Goal: Task Accomplishment & Management: Manage account settings

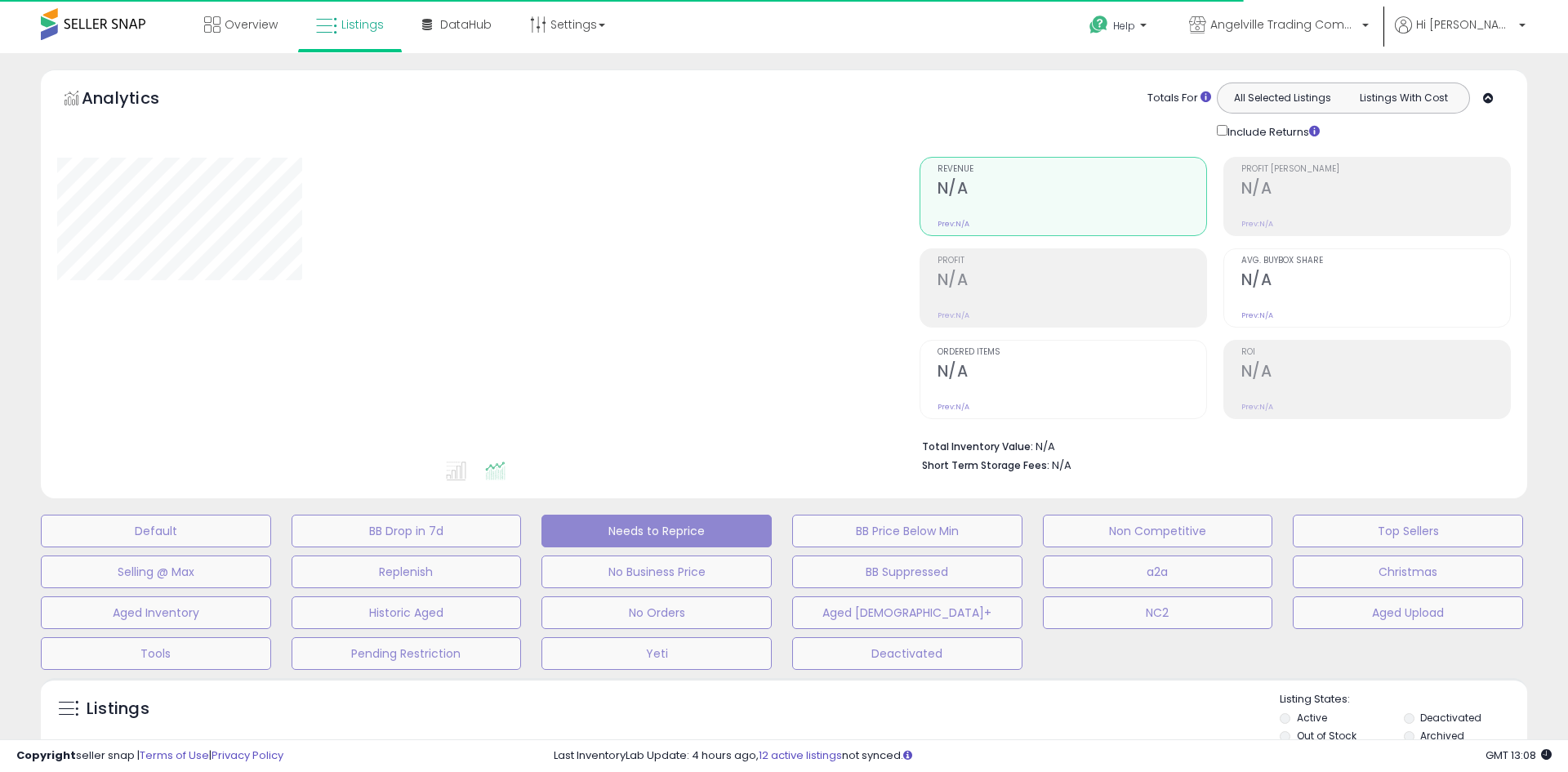
select select "**"
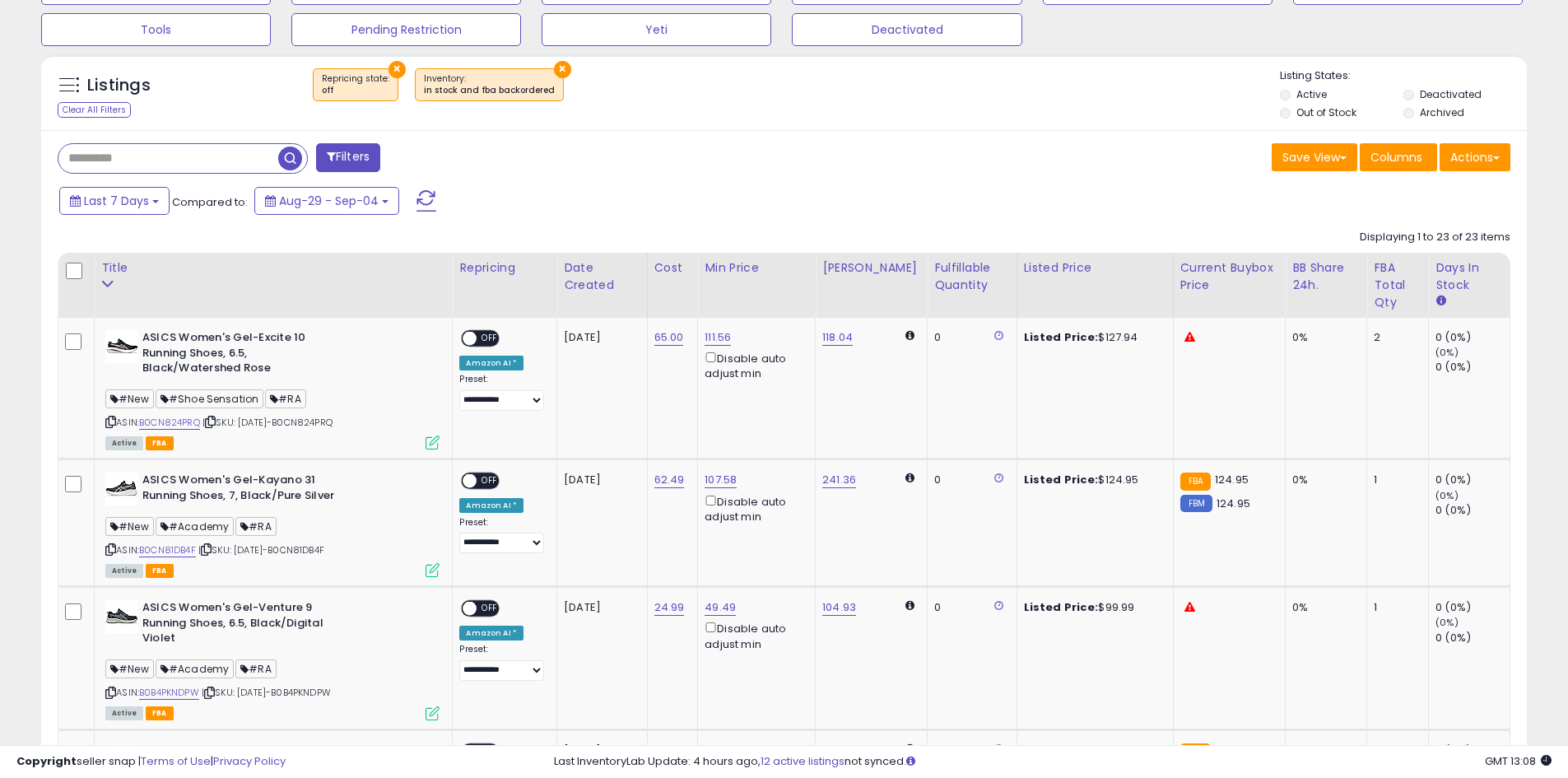
scroll to position [658, 0]
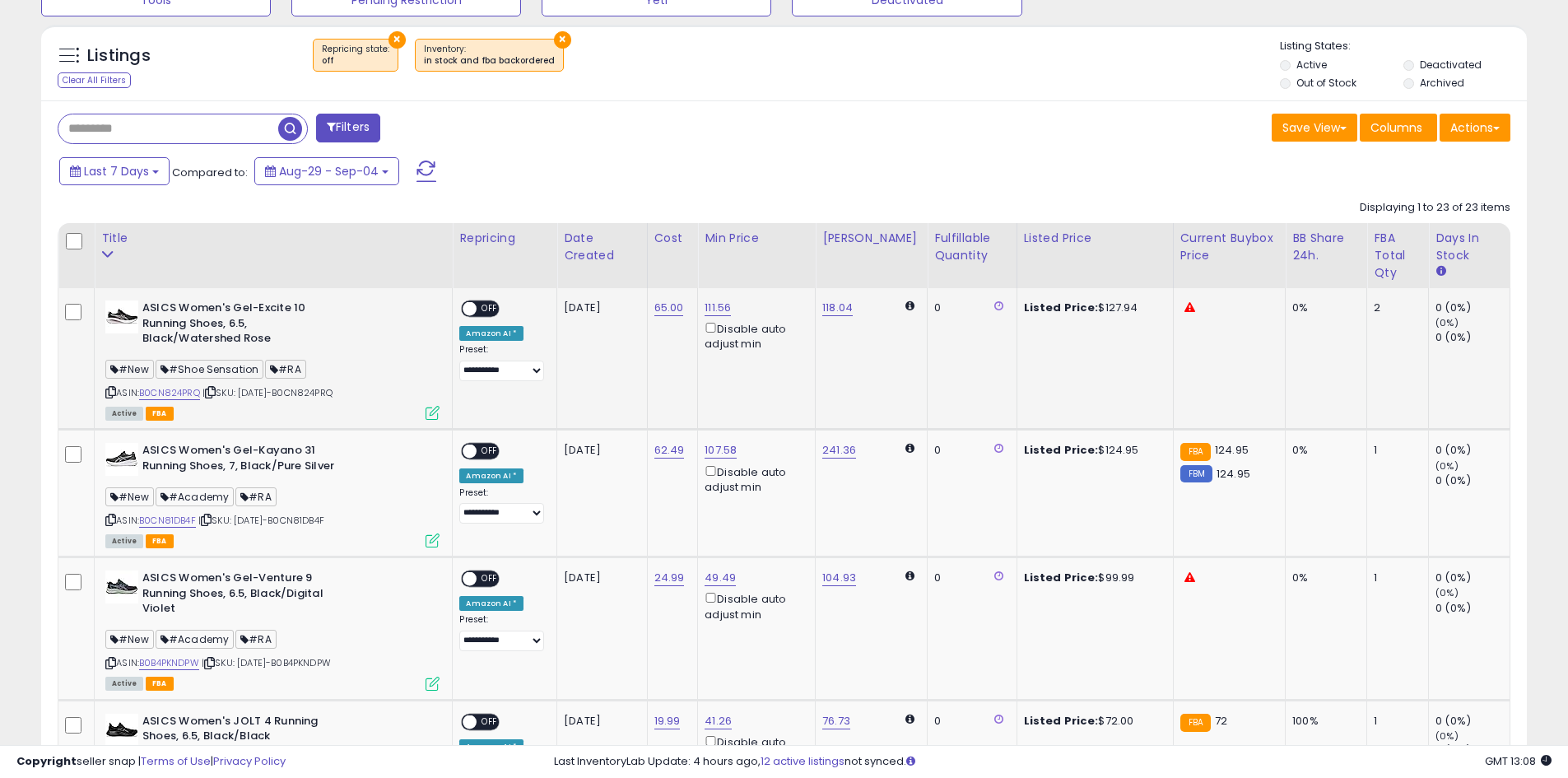
click at [1117, 306] on div "Listed Price: $127.94" at bounding box center [1092, 307] width 137 height 15
copy div "127.94"
click at [847, 304] on link "118.04" at bounding box center [837, 307] width 30 height 17
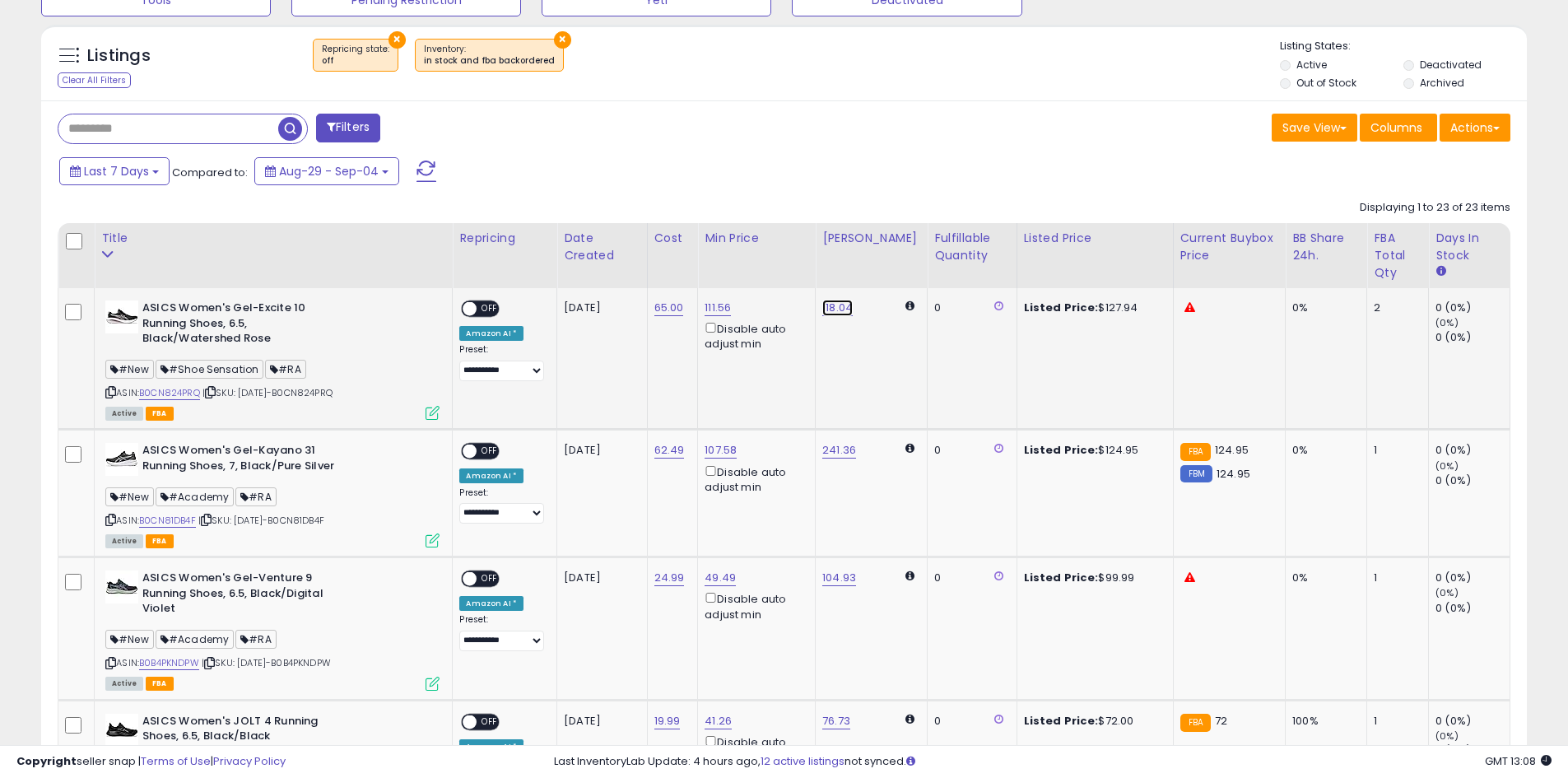
click at [846, 304] on link "118.04" at bounding box center [837, 307] width 30 height 17
click at [774, 254] on input "******" at bounding box center [794, 251] width 146 height 28
type input "******"
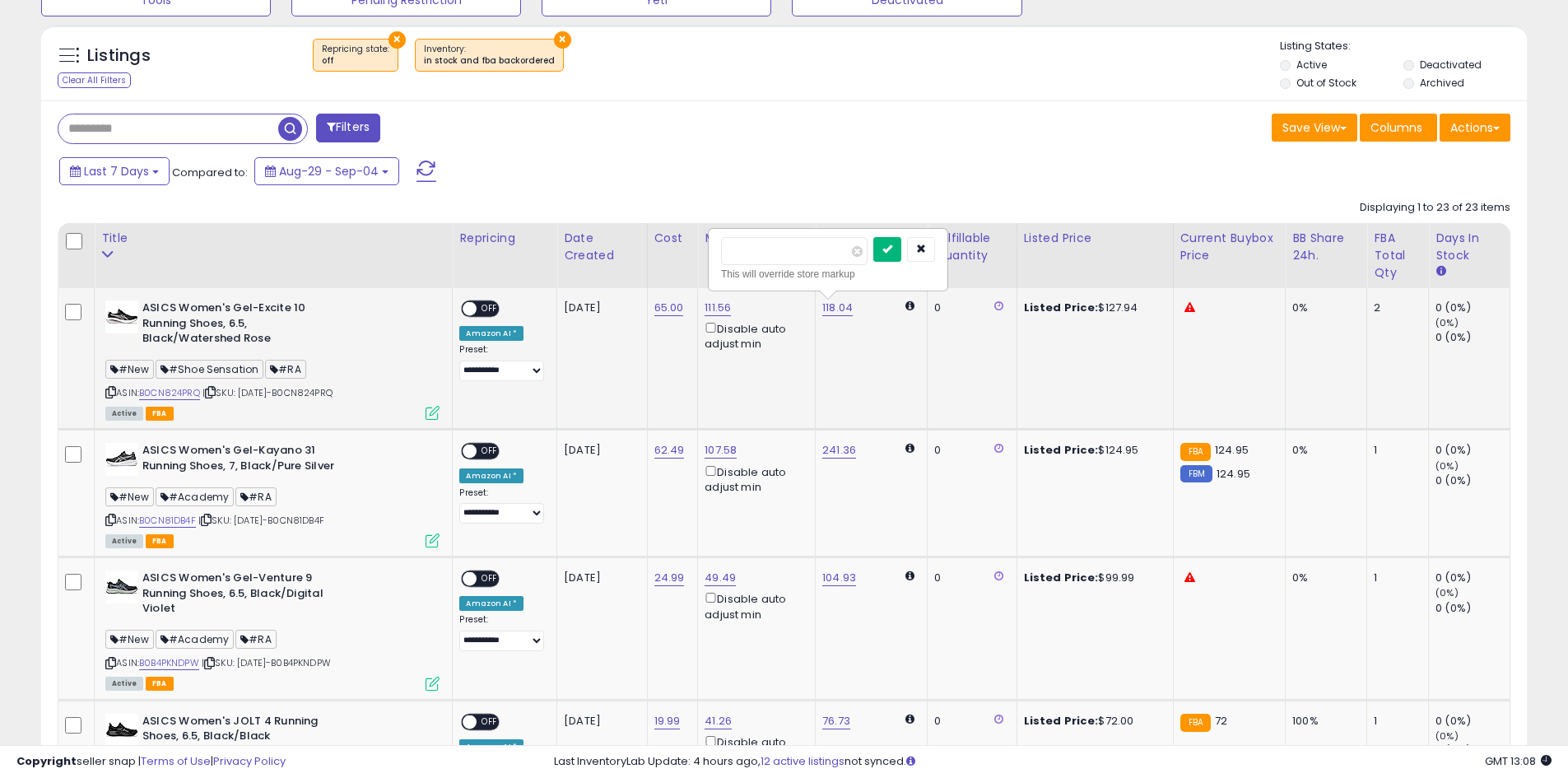
click at [901, 252] on button "submit" at bounding box center [887, 249] width 28 height 24
click at [478, 308] on span "OFF" at bounding box center [490, 309] width 26 height 14
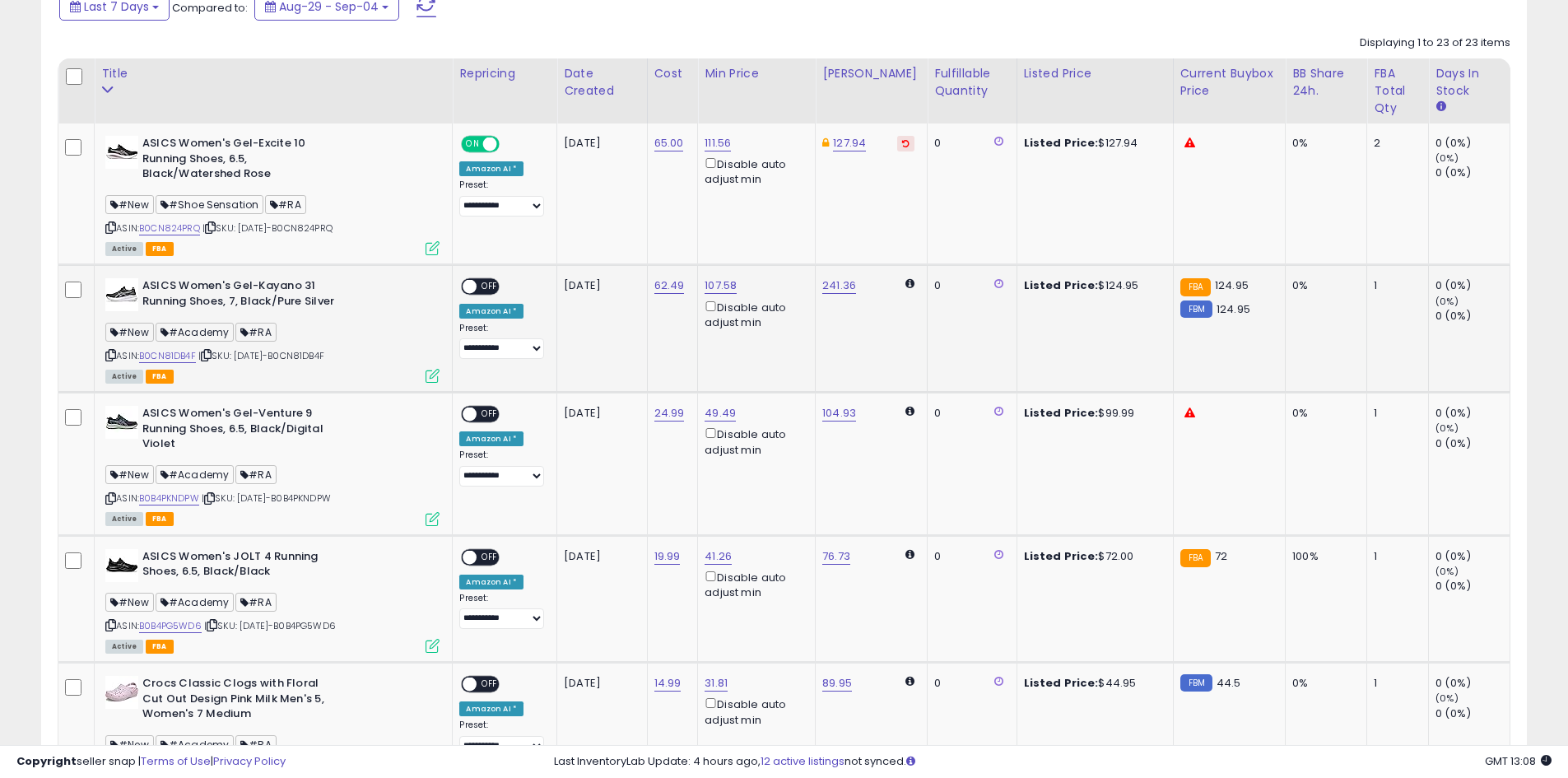
scroll to position [905, 0]
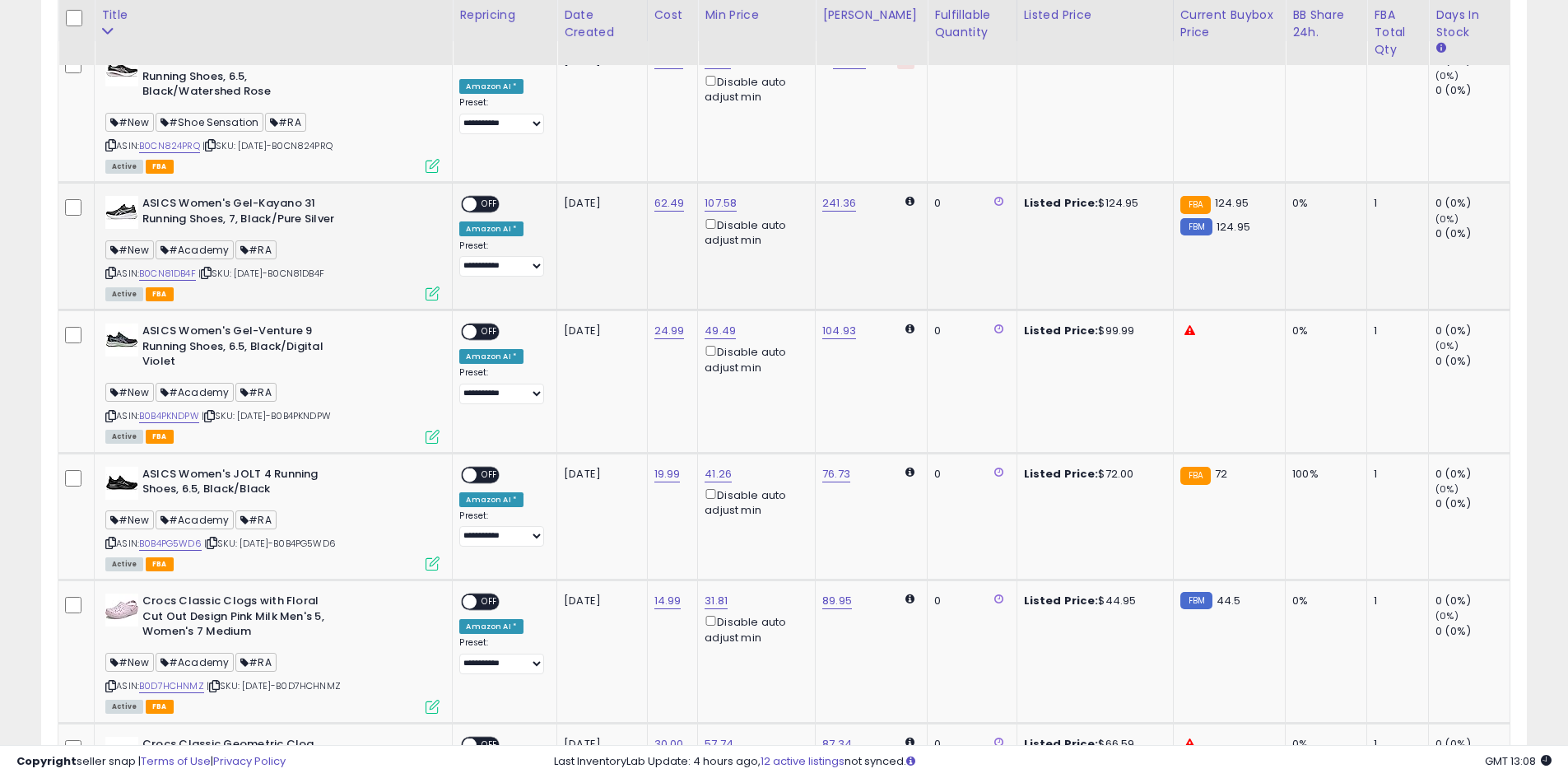
click at [485, 209] on span "OFF" at bounding box center [490, 205] width 26 height 14
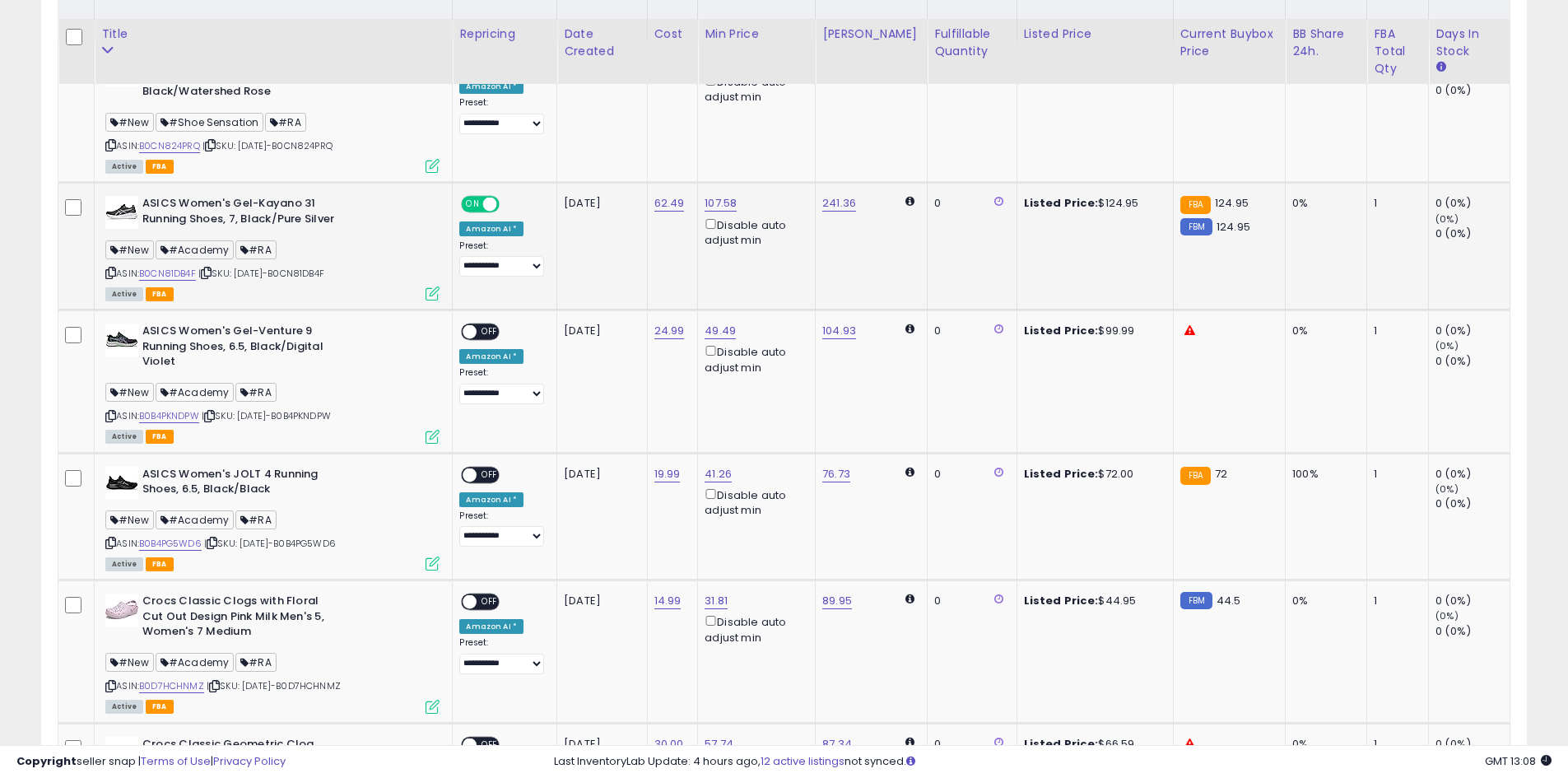
scroll to position [988, 0]
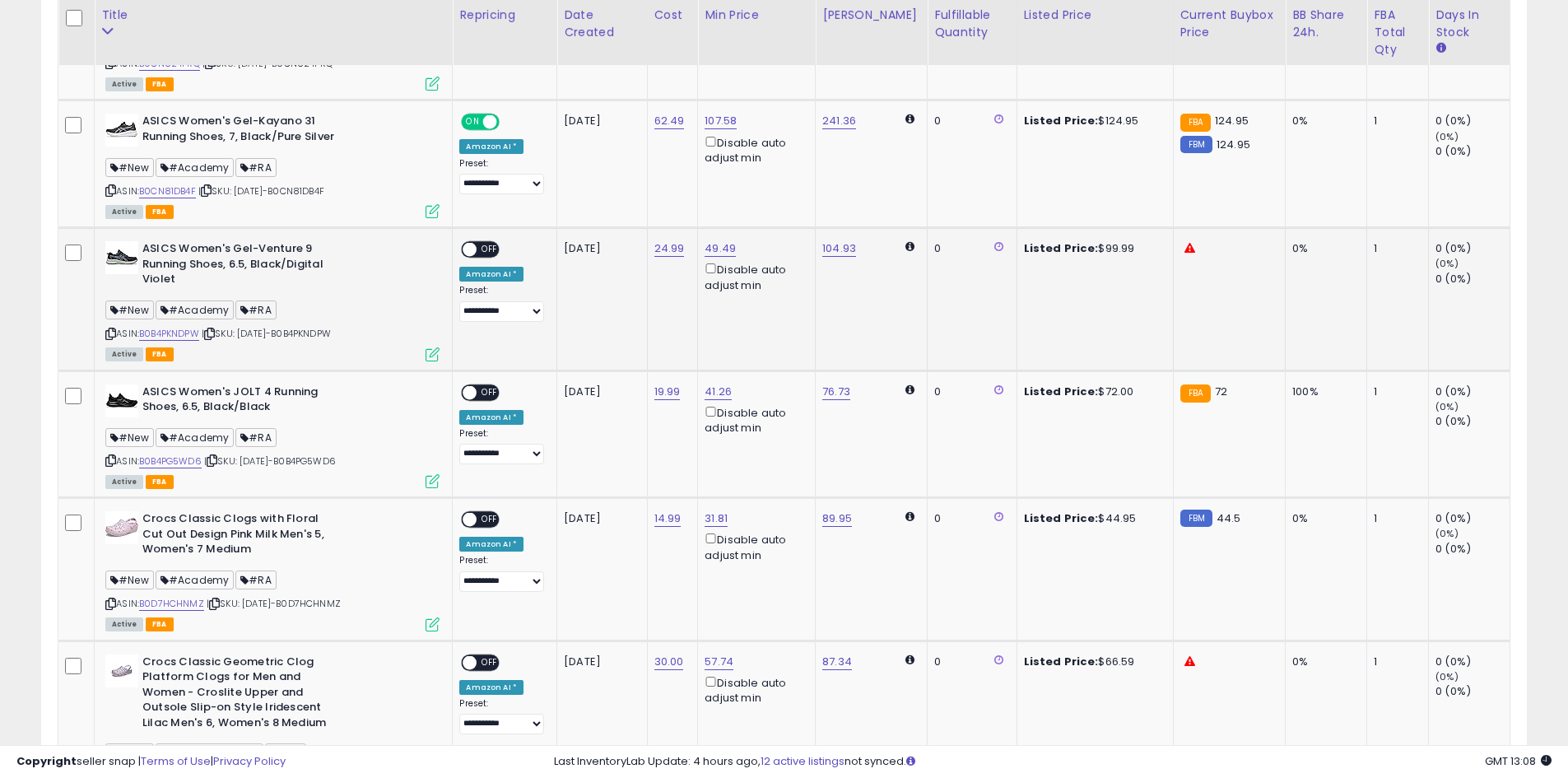
click at [484, 246] on span "OFF" at bounding box center [490, 250] width 26 height 14
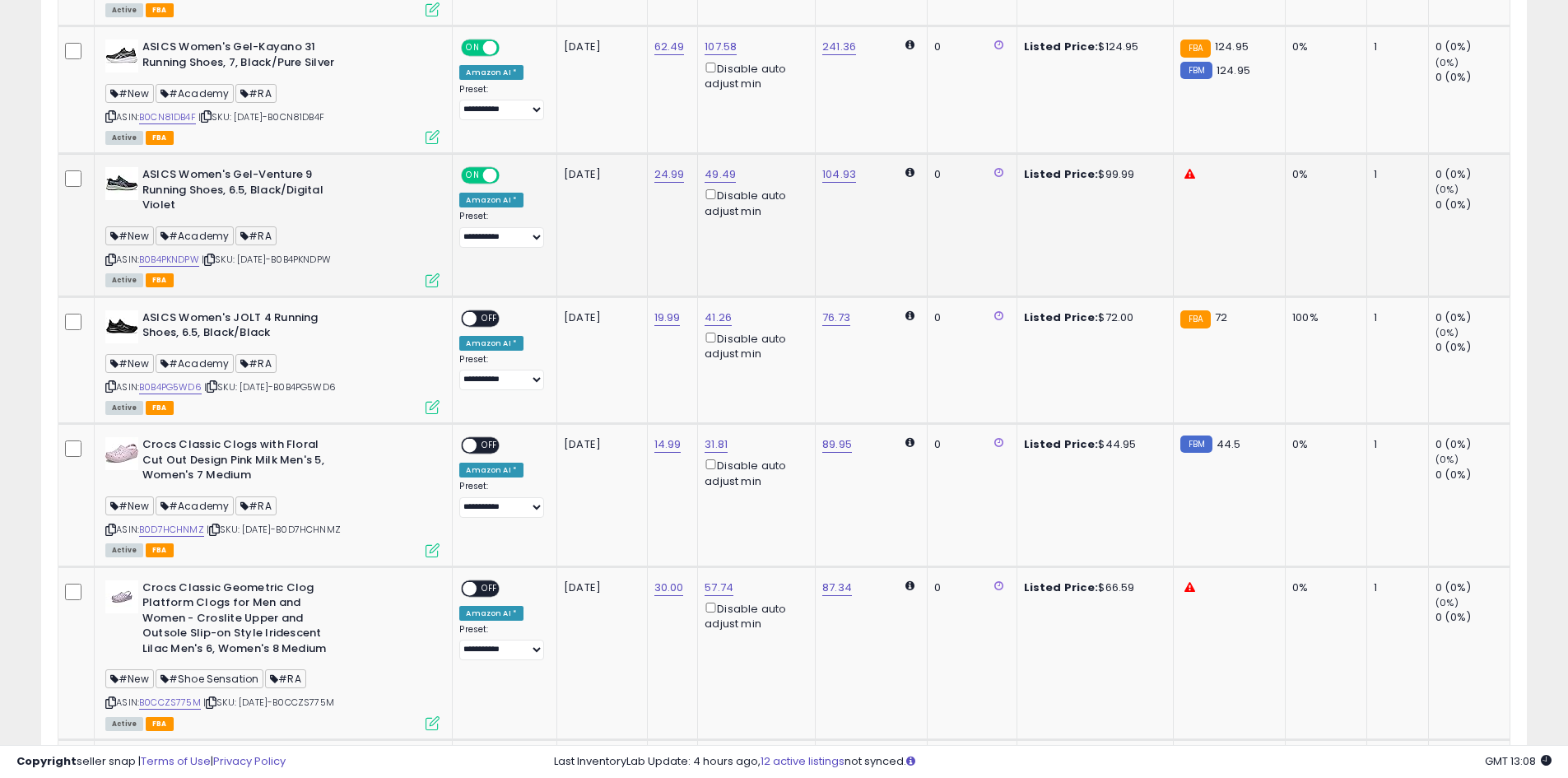
scroll to position [1152, 0]
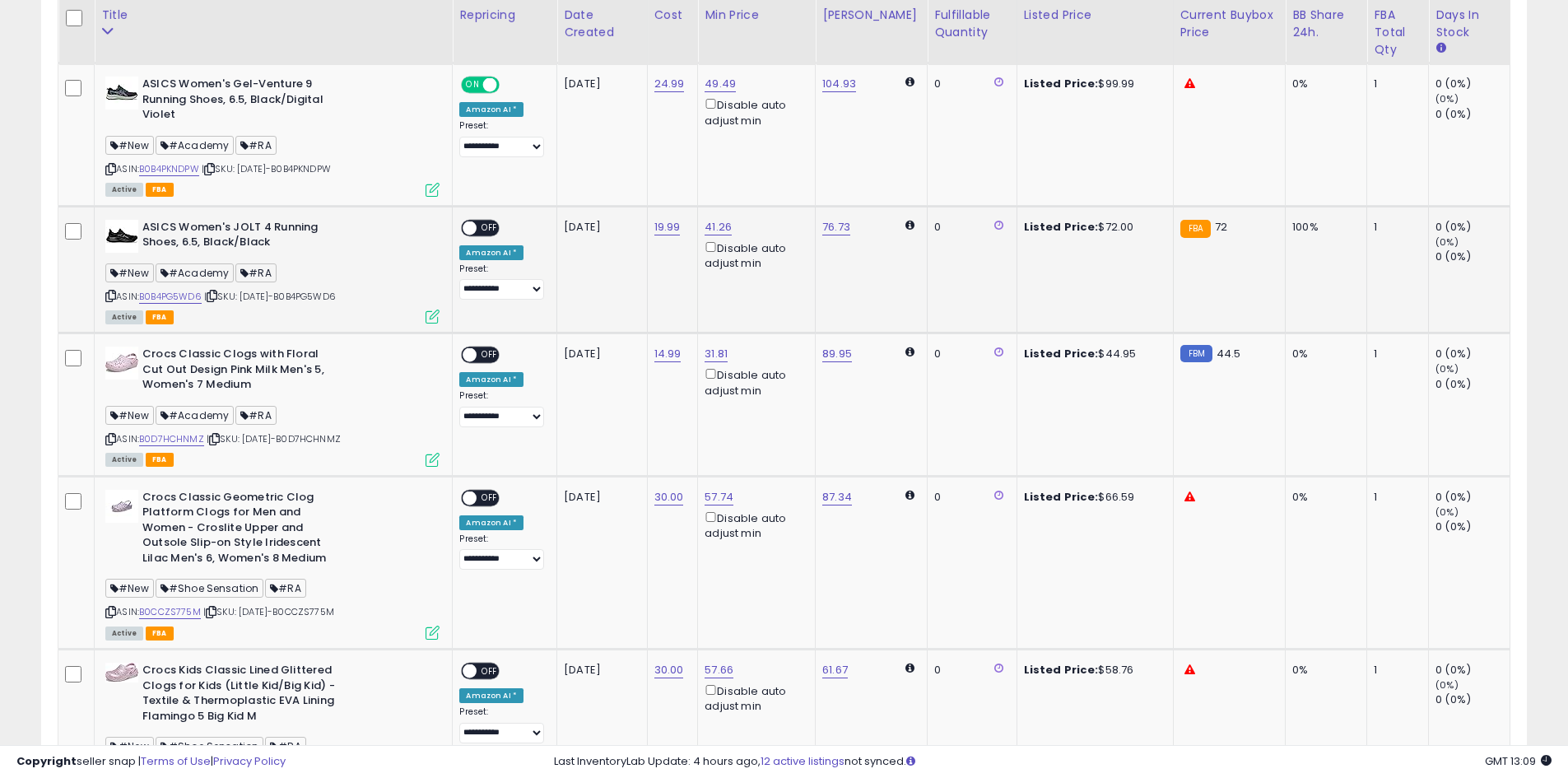
click at [478, 229] on span "OFF" at bounding box center [490, 227] width 26 height 14
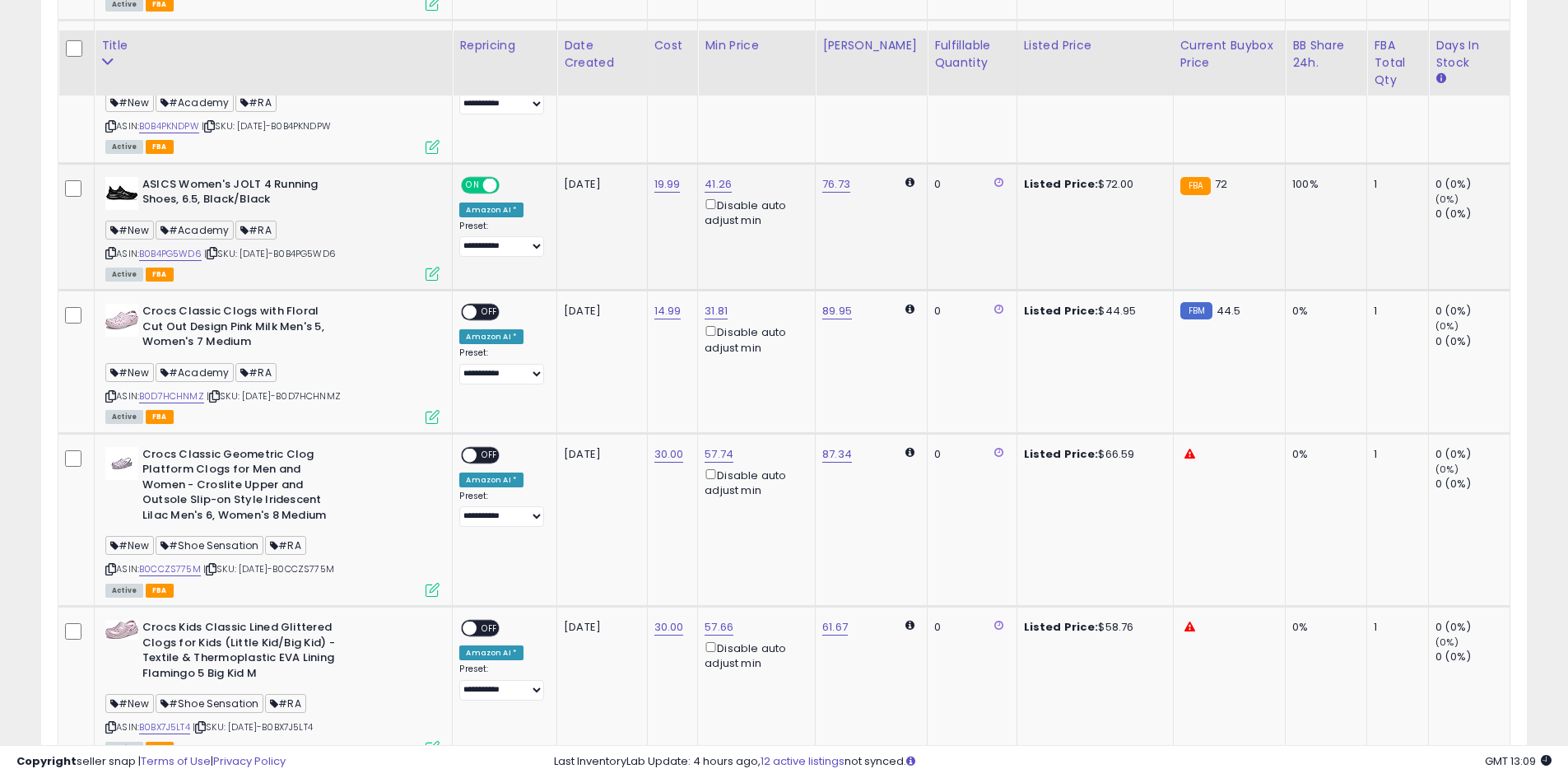
scroll to position [1234, 0]
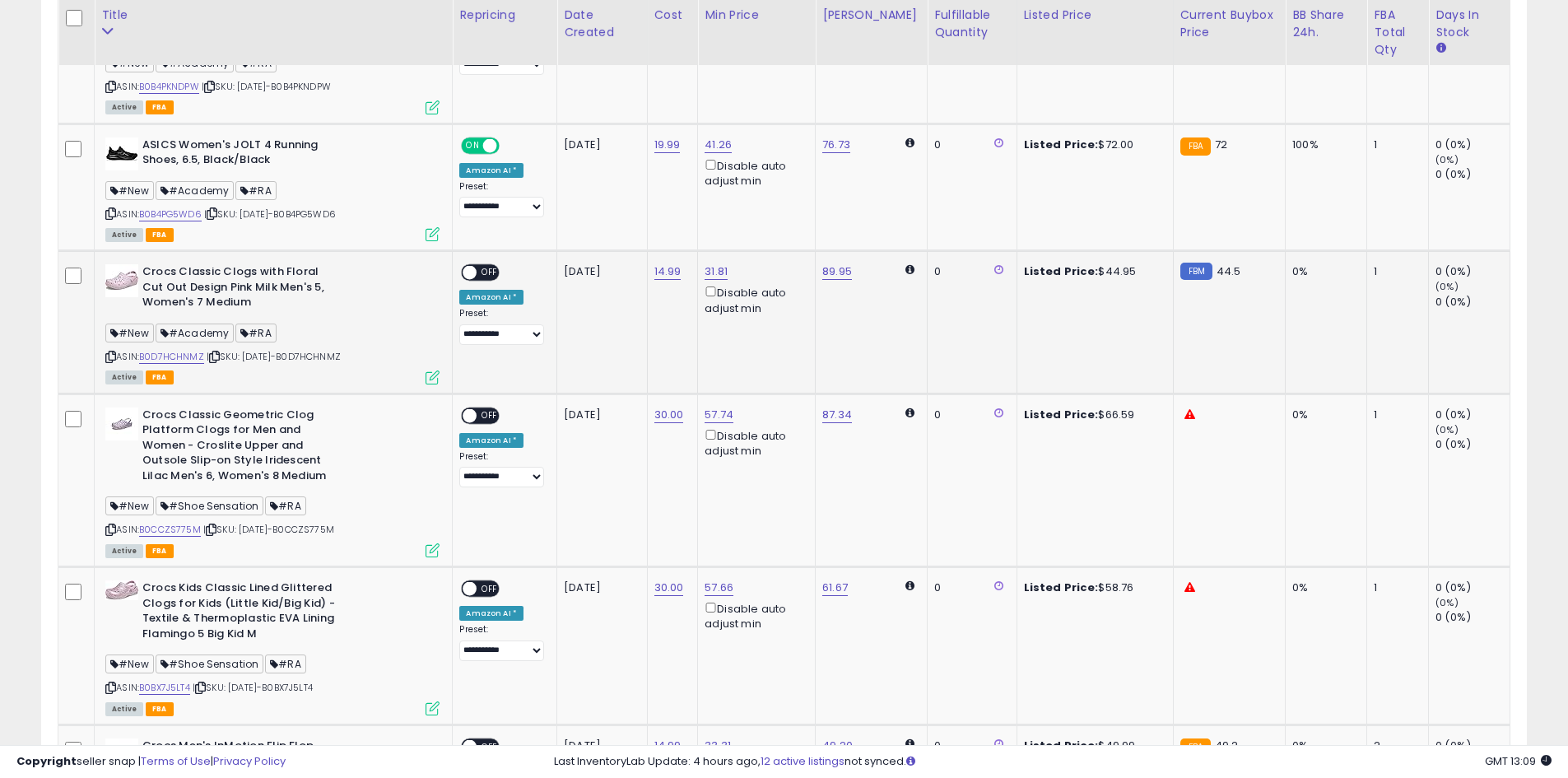
click at [489, 276] on span "OFF" at bounding box center [490, 273] width 26 height 14
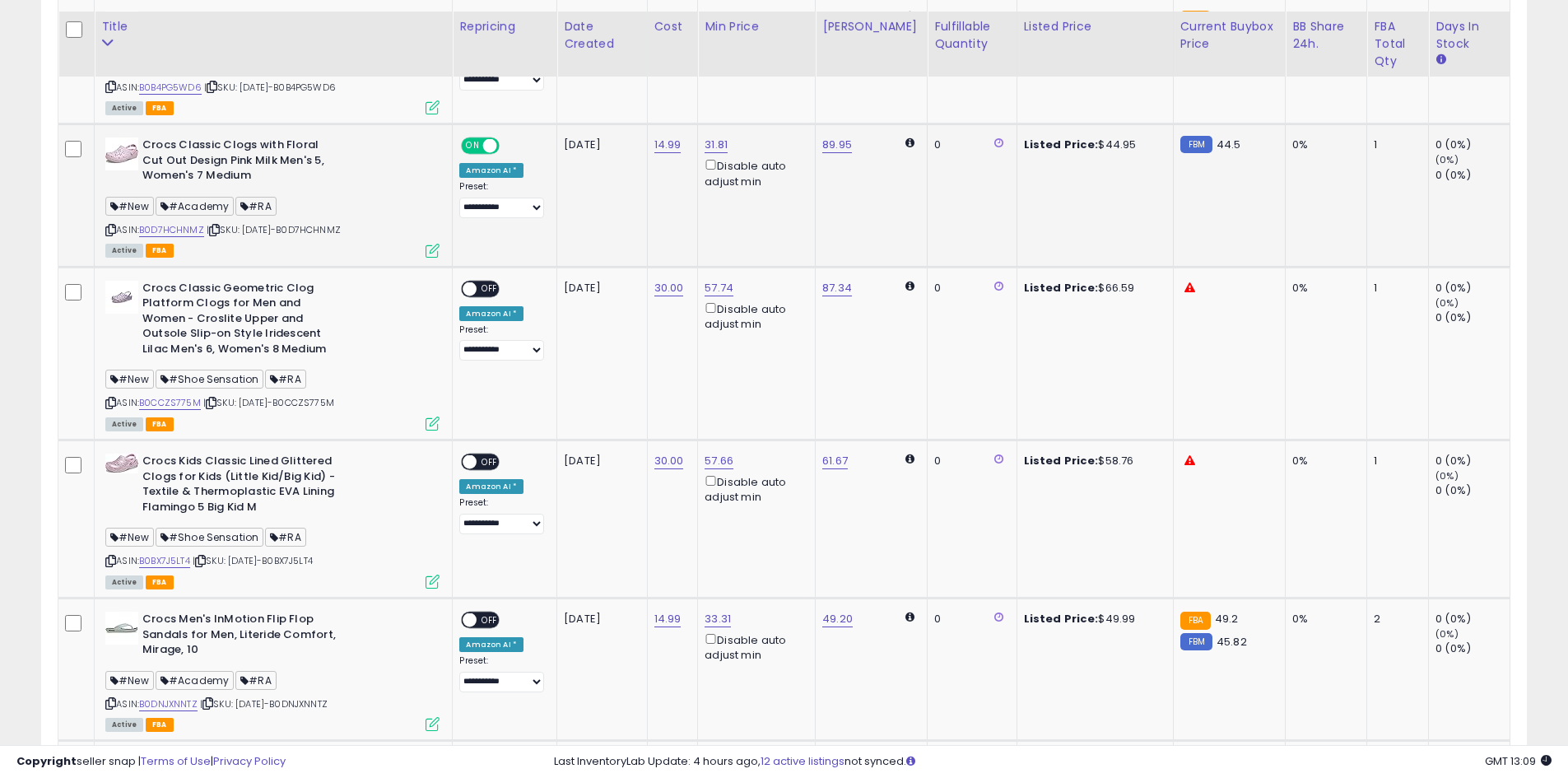
scroll to position [1399, 0]
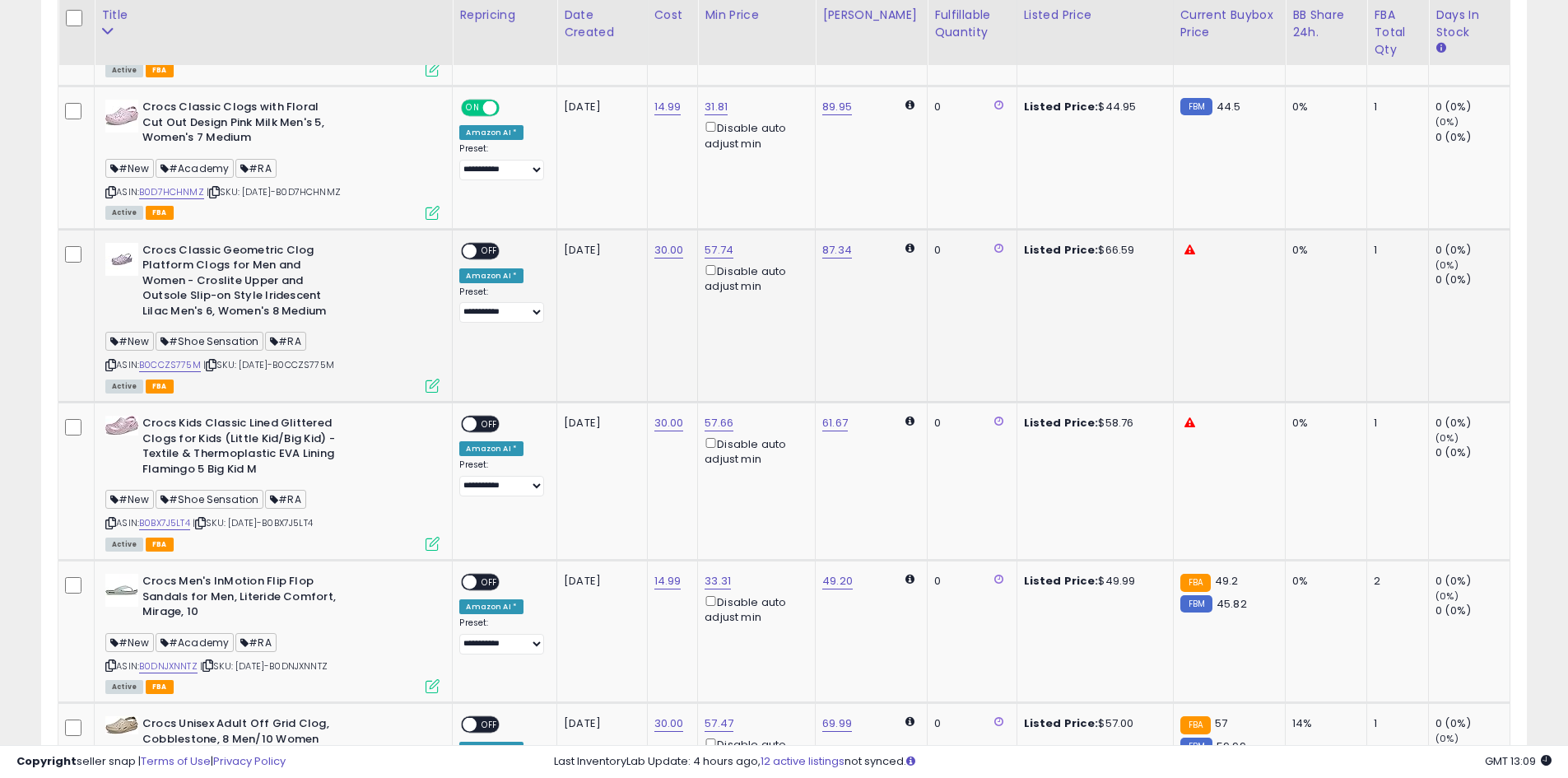
click at [483, 254] on span "OFF" at bounding box center [490, 251] width 26 height 14
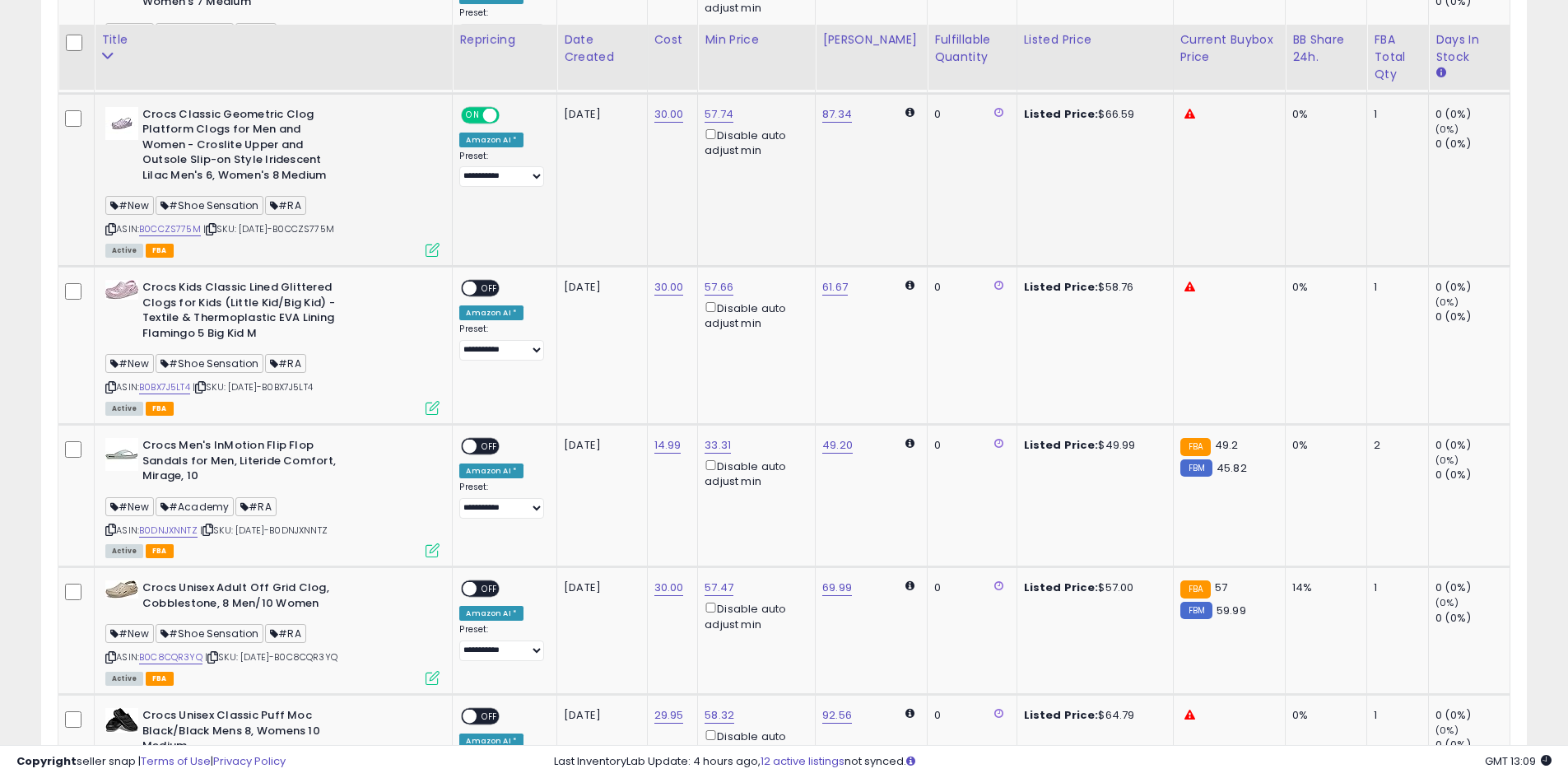
scroll to position [1564, 0]
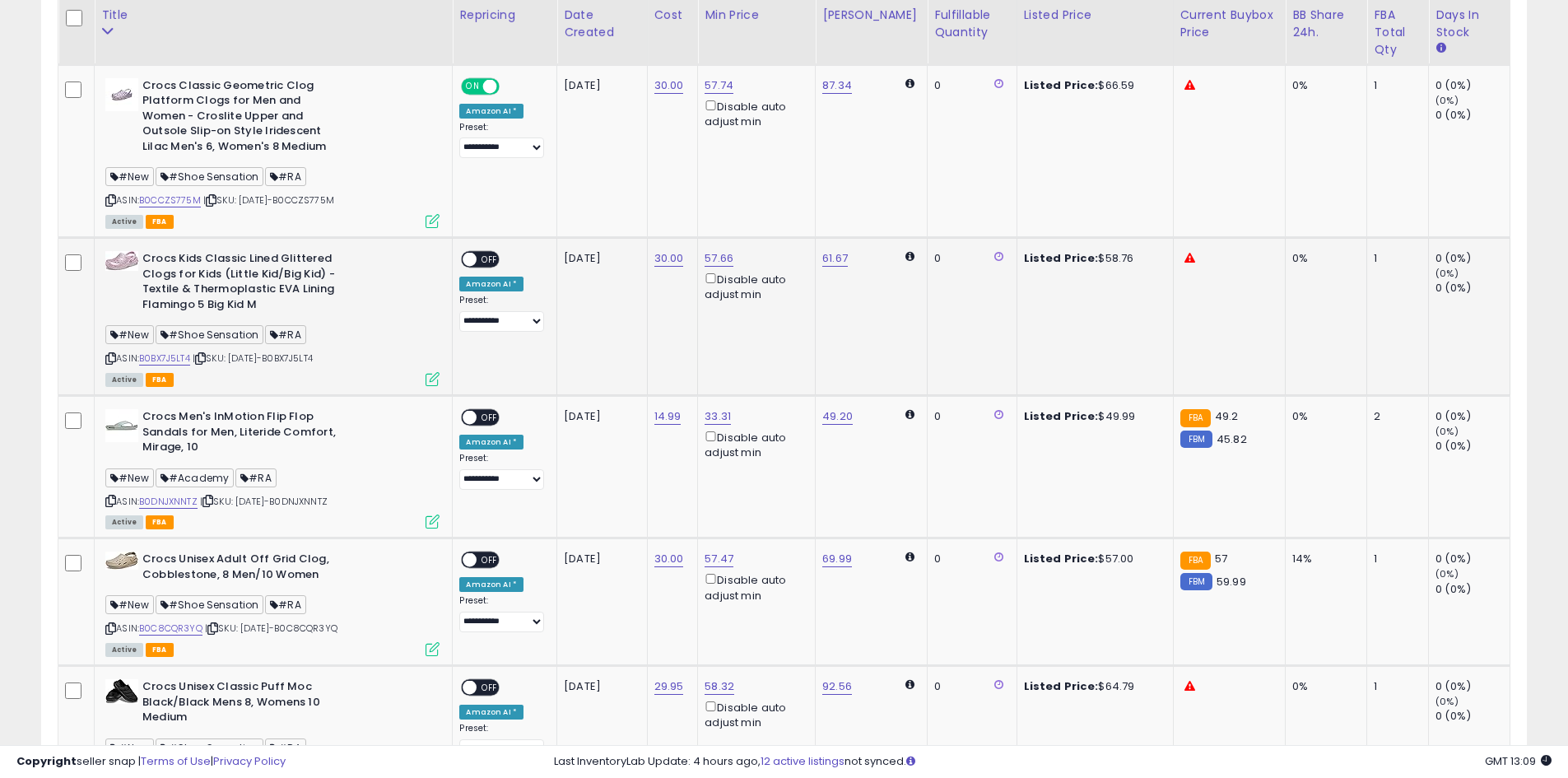
click at [496, 256] on span "OFF" at bounding box center [490, 259] width 26 height 14
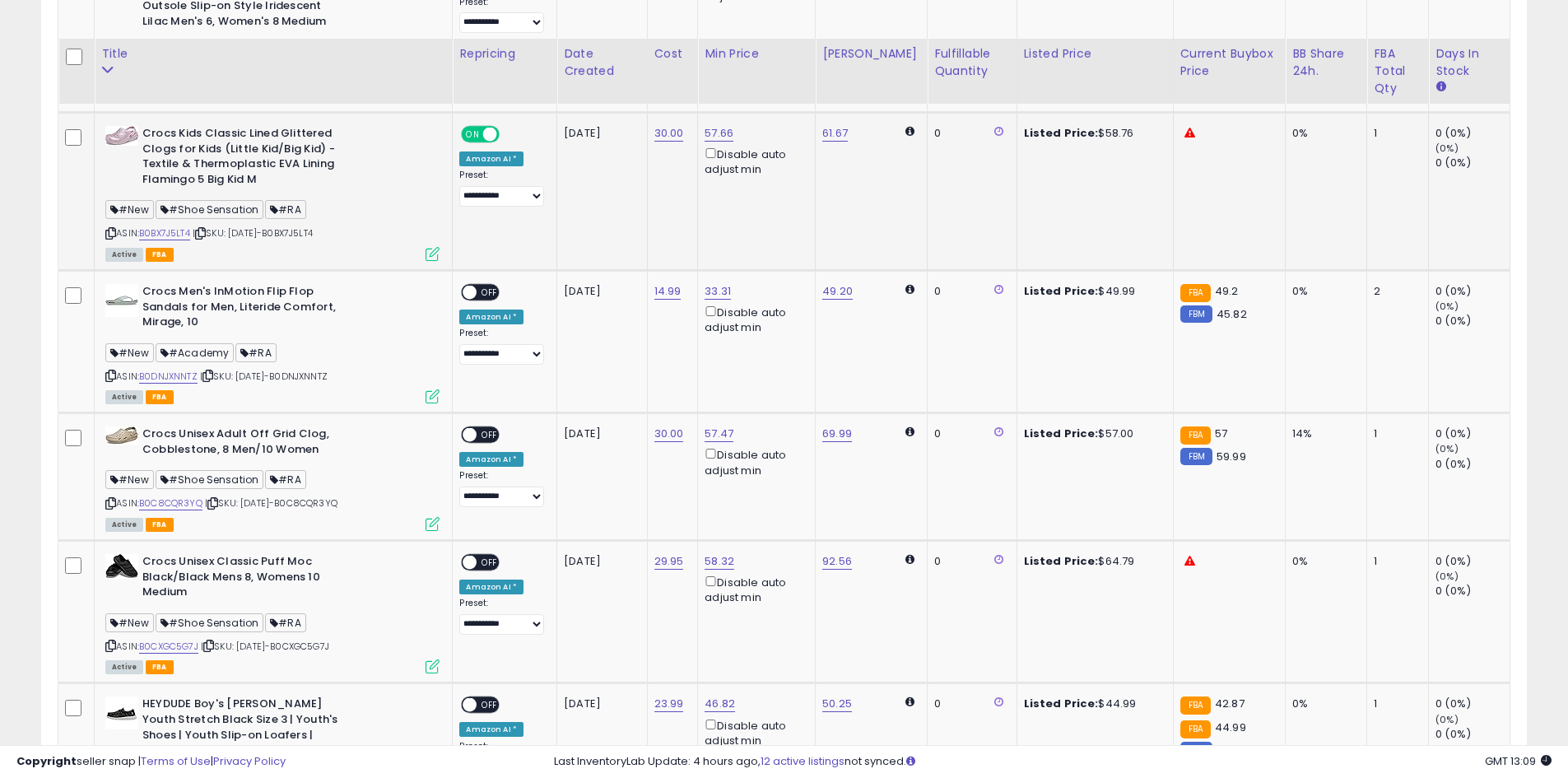
scroll to position [1729, 0]
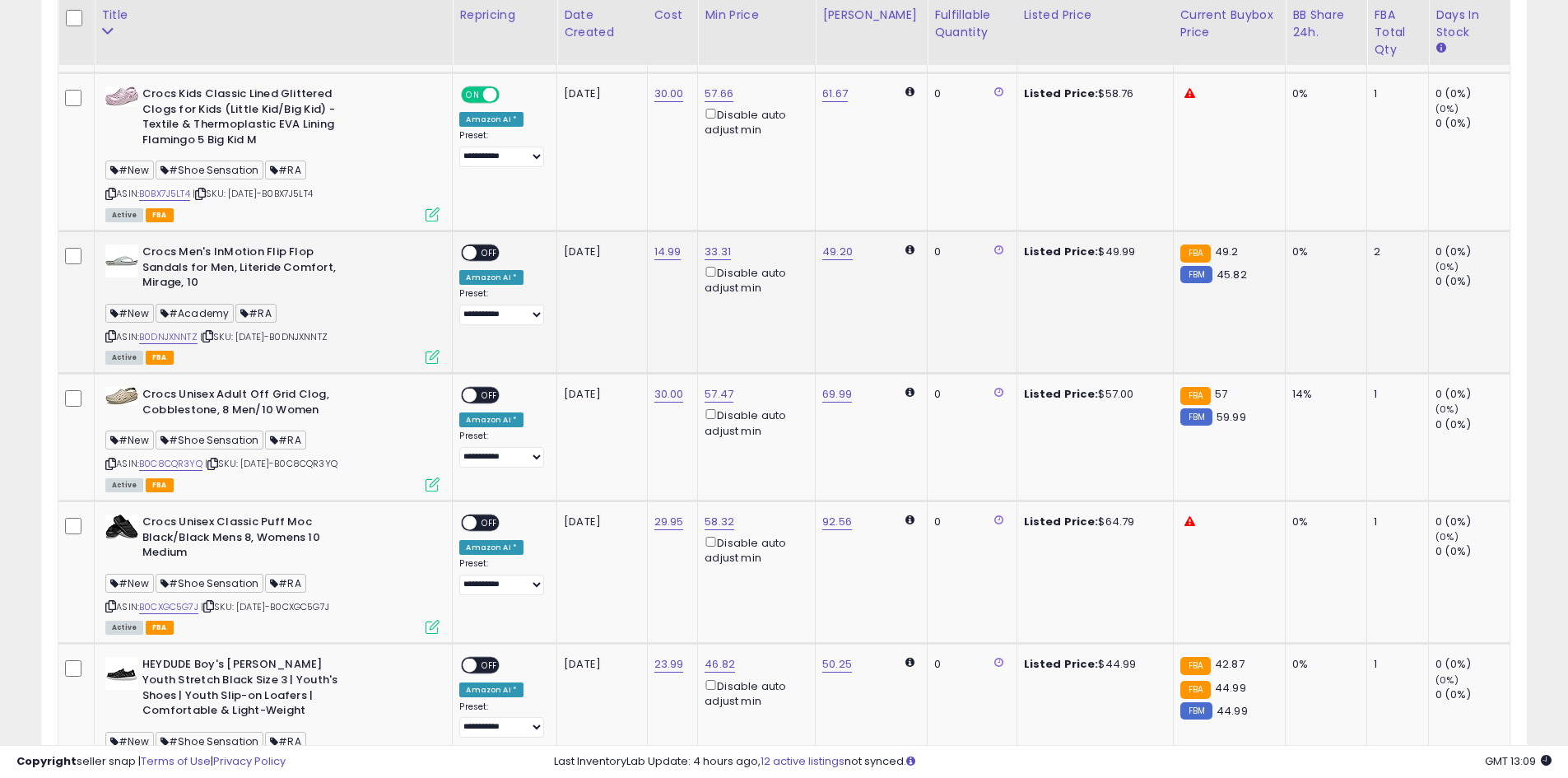
click at [487, 251] on span "OFF" at bounding box center [490, 253] width 26 height 14
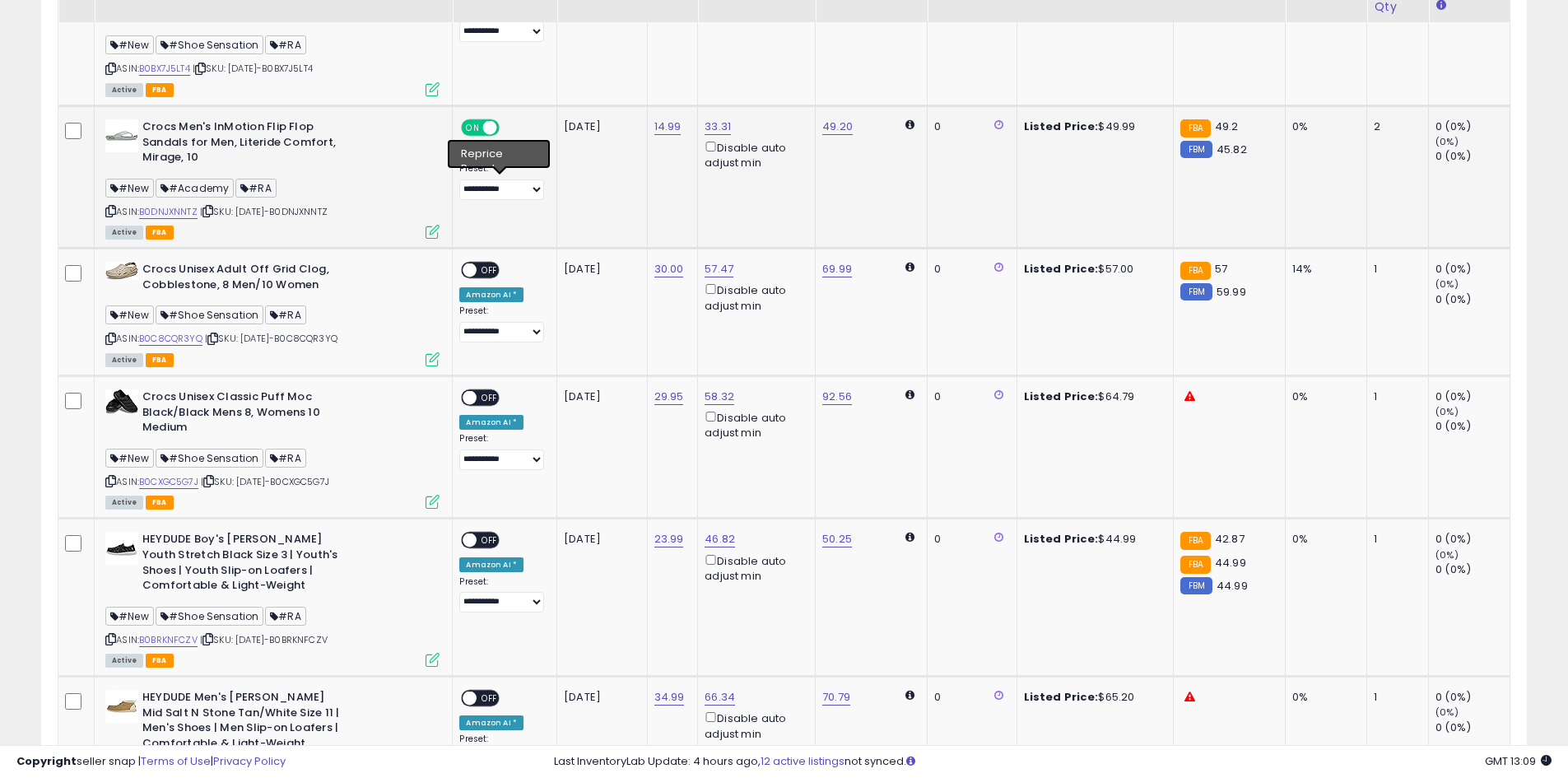
scroll to position [1892, 0]
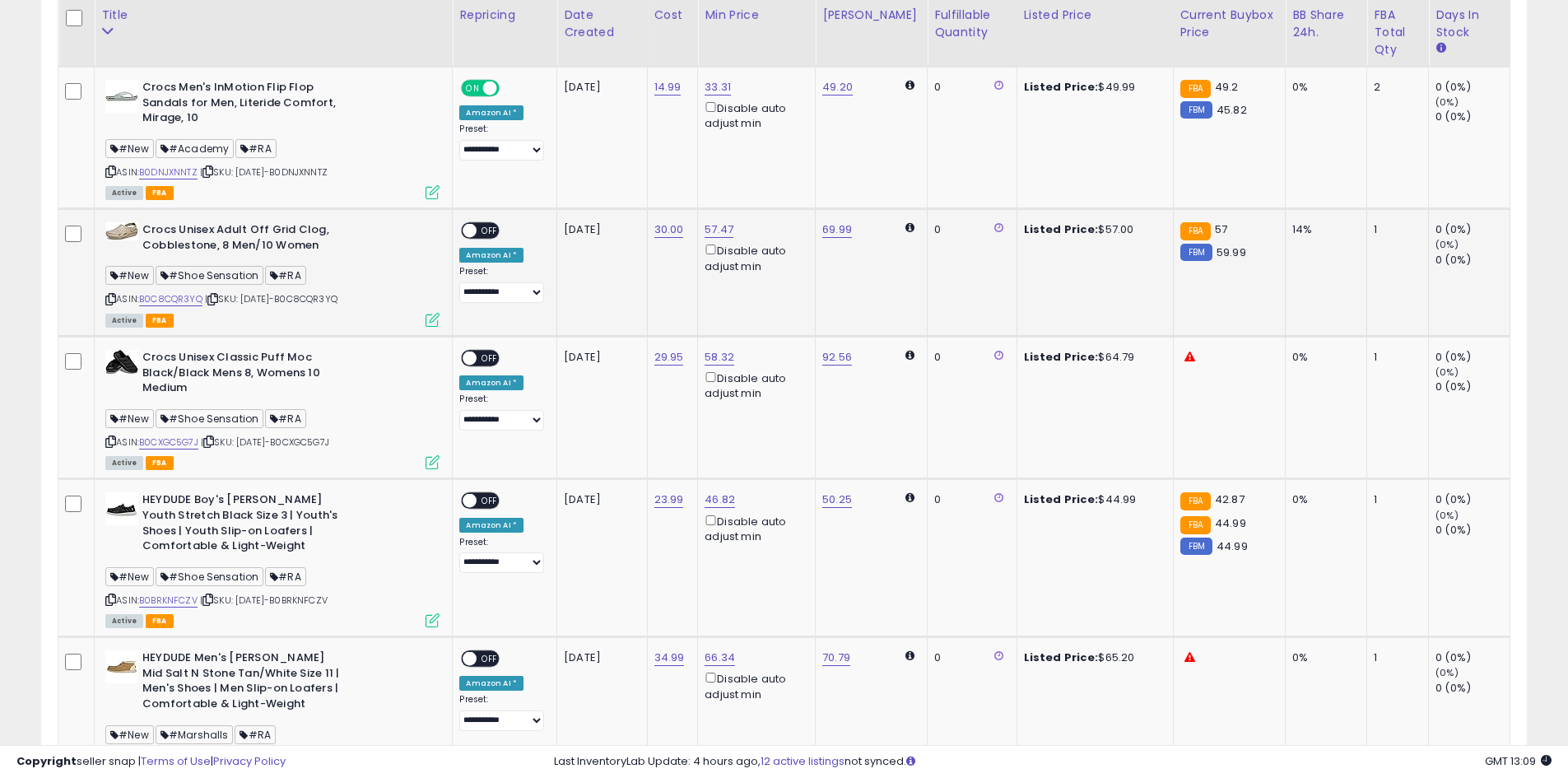
click at [482, 229] on span "OFF" at bounding box center [490, 231] width 26 height 14
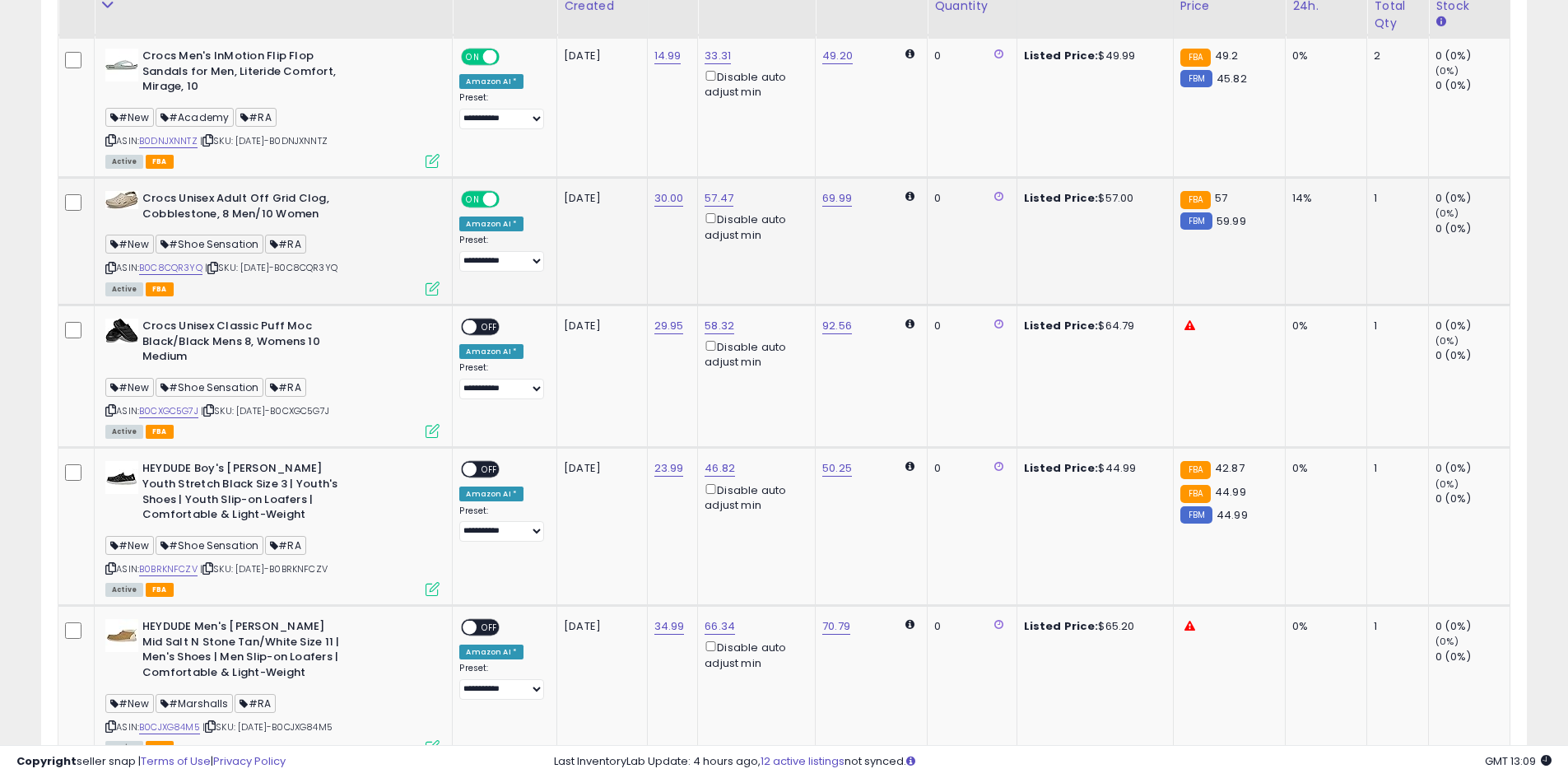
scroll to position [1975, 0]
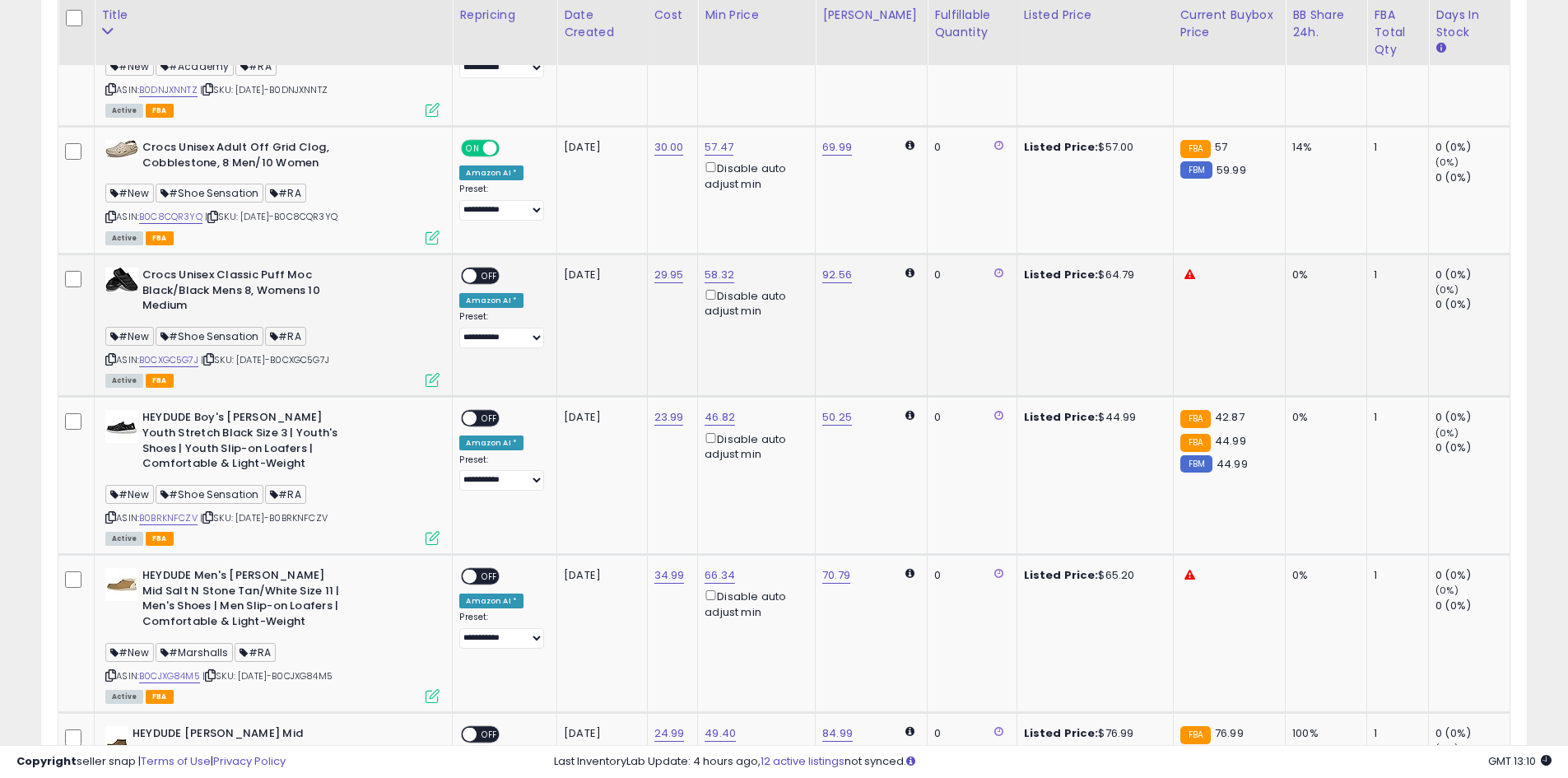
click at [482, 279] on span "OFF" at bounding box center [490, 276] width 26 height 14
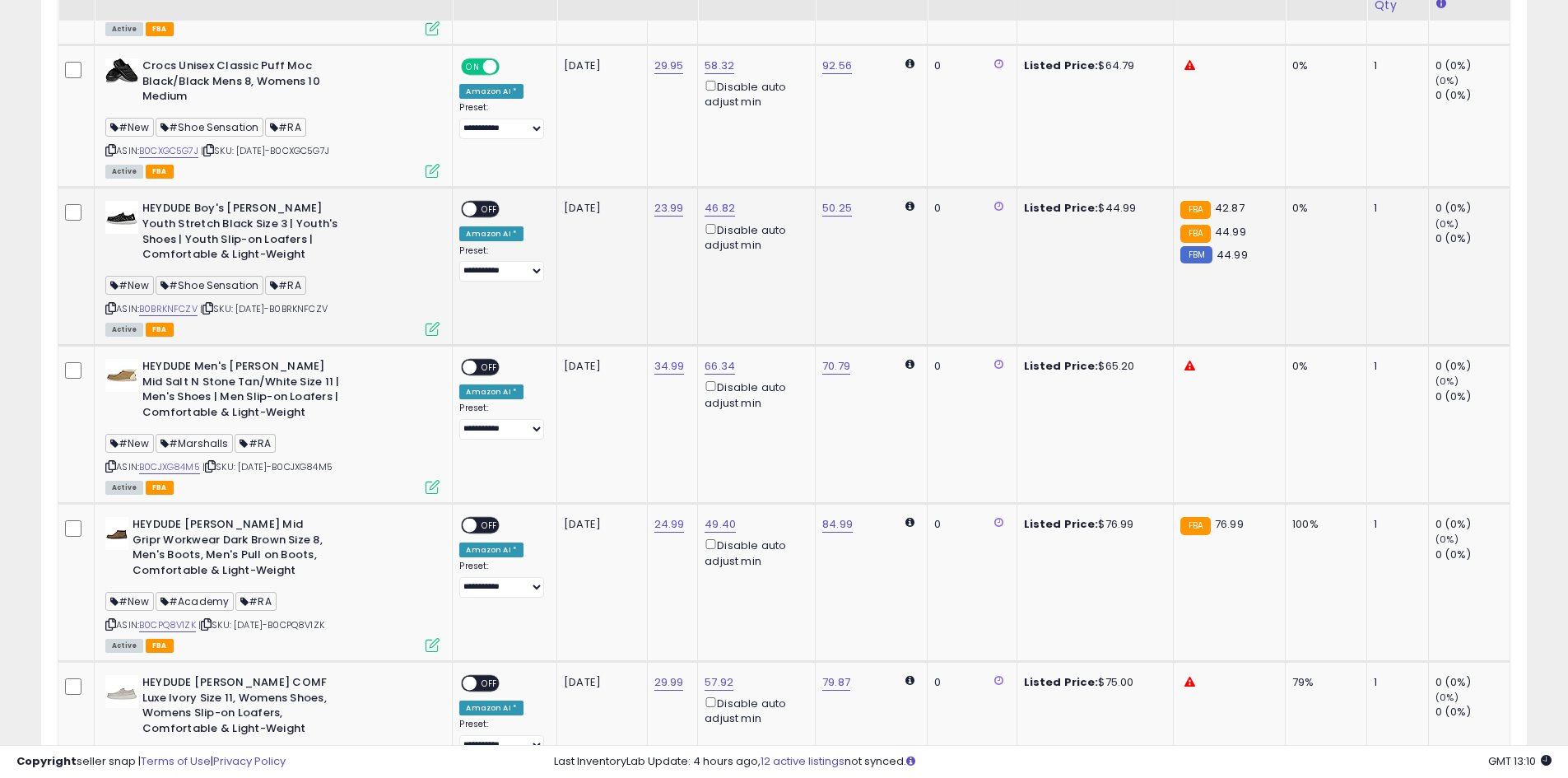
scroll to position [2222, 0]
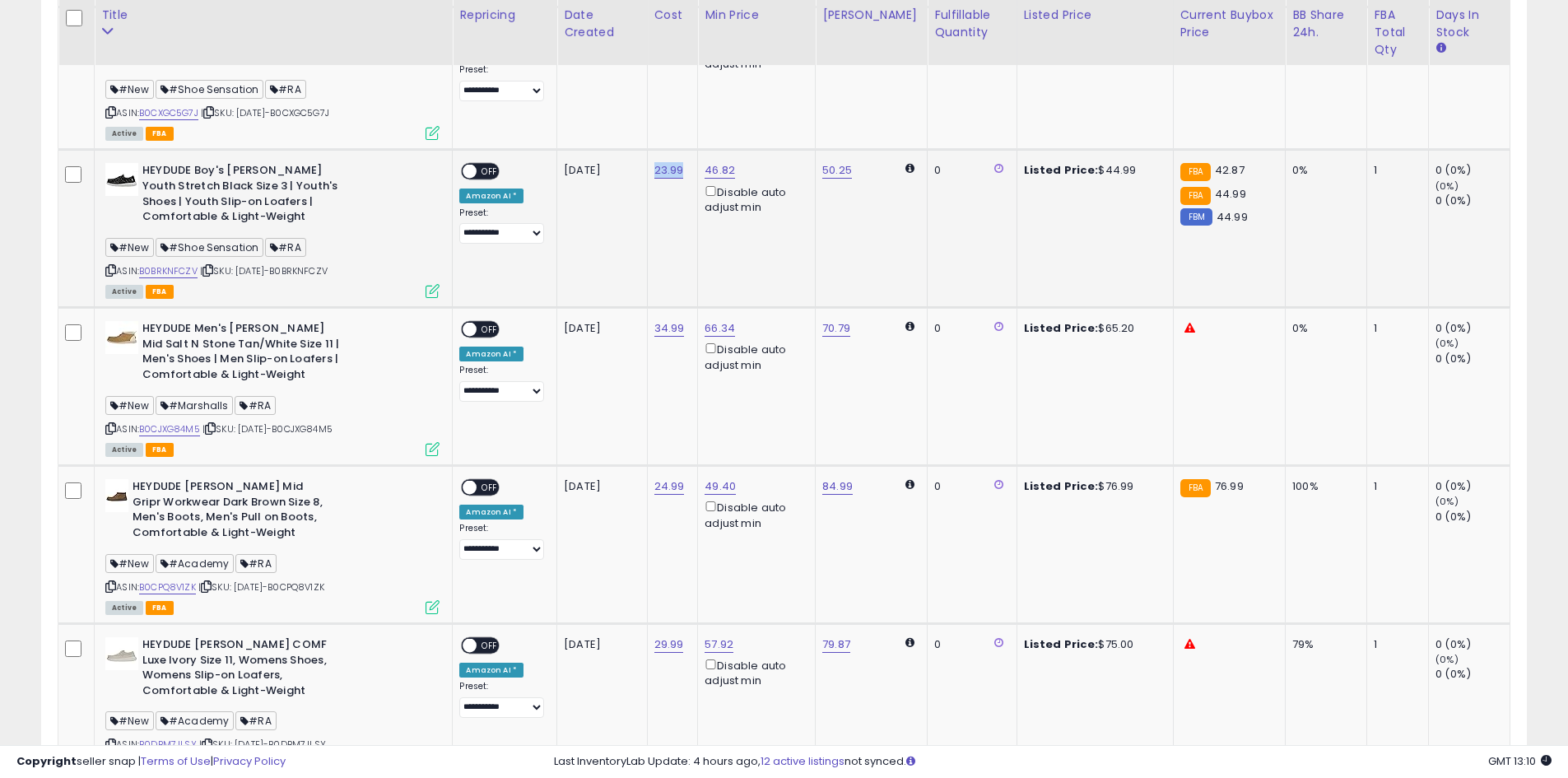
drag, startPoint x: 689, startPoint y: 176, endPoint x: 652, endPoint y: 186, distance: 38.3
click at [652, 186] on td "23.99" at bounding box center [672, 229] width 51 height 158
copy link "23.99"
click at [710, 165] on link "46.82" at bounding box center [720, 170] width 30 height 17
click at [653, 114] on input "*****" at bounding box center [671, 113] width 146 height 28
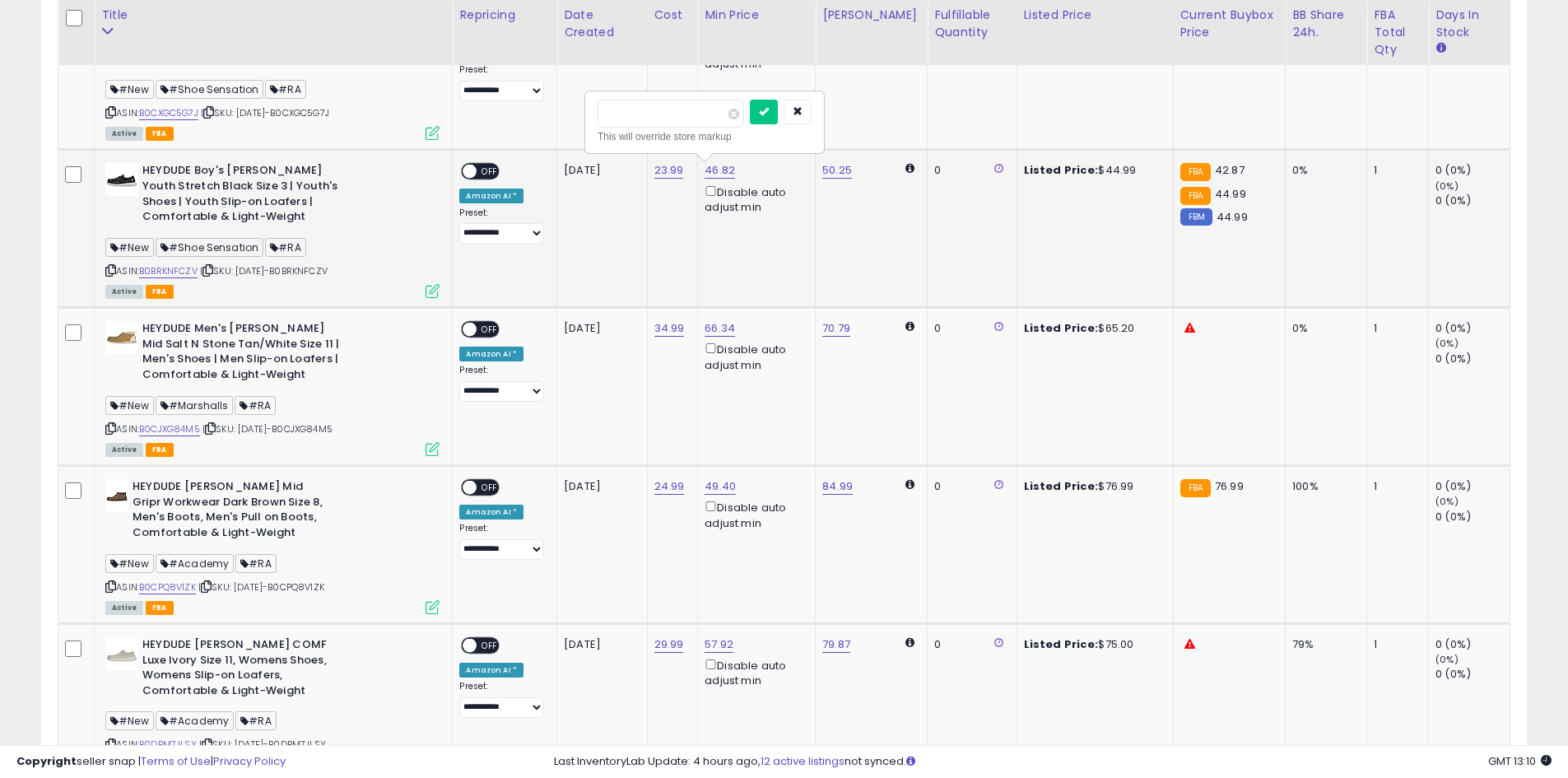
click at [654, 114] on input "*****" at bounding box center [671, 113] width 146 height 28
type input "*****"
click at [778, 114] on button "submit" at bounding box center [764, 111] width 28 height 24
click at [483, 173] on span "OFF" at bounding box center [490, 172] width 26 height 14
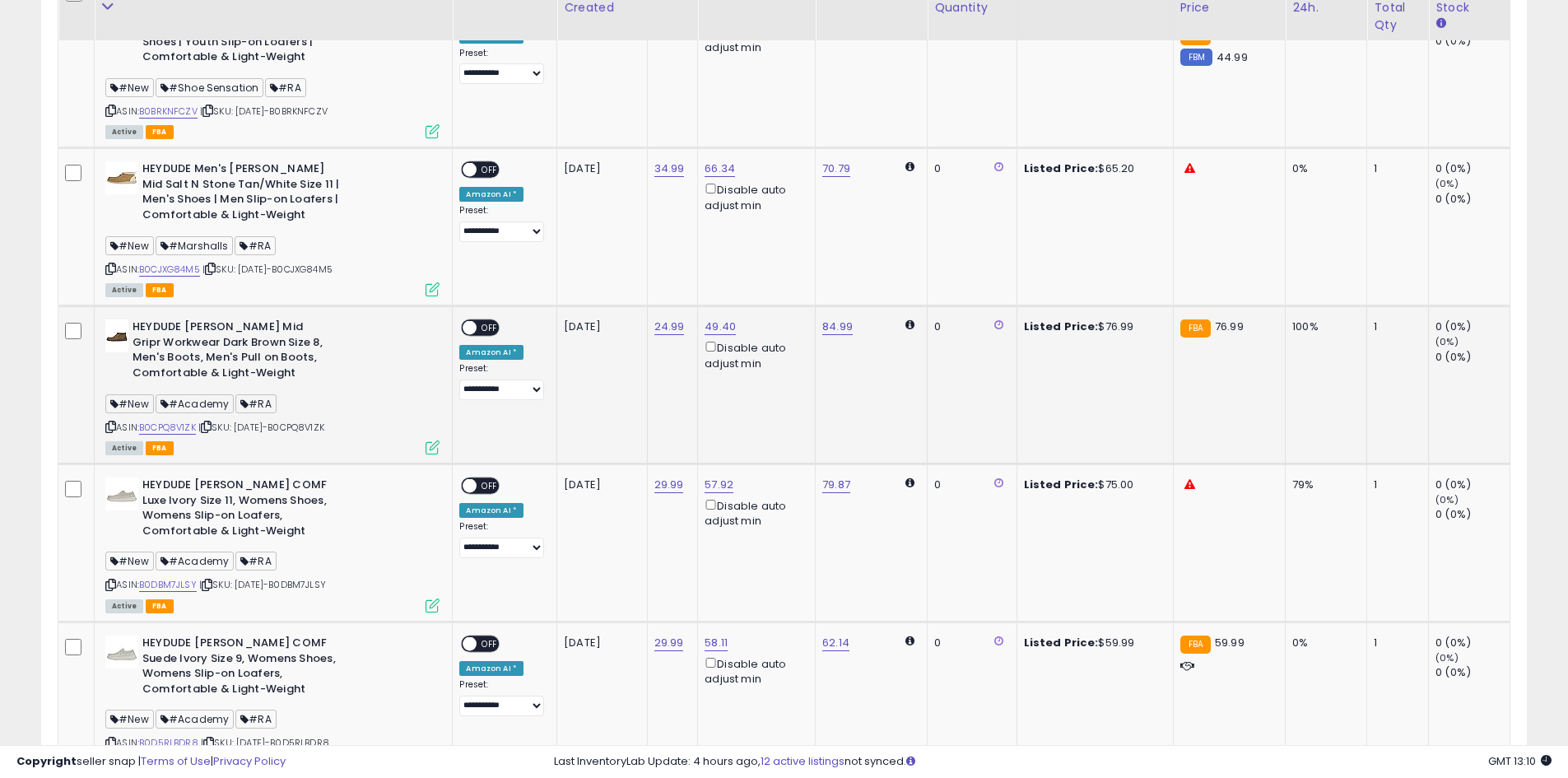
scroll to position [2387, 0]
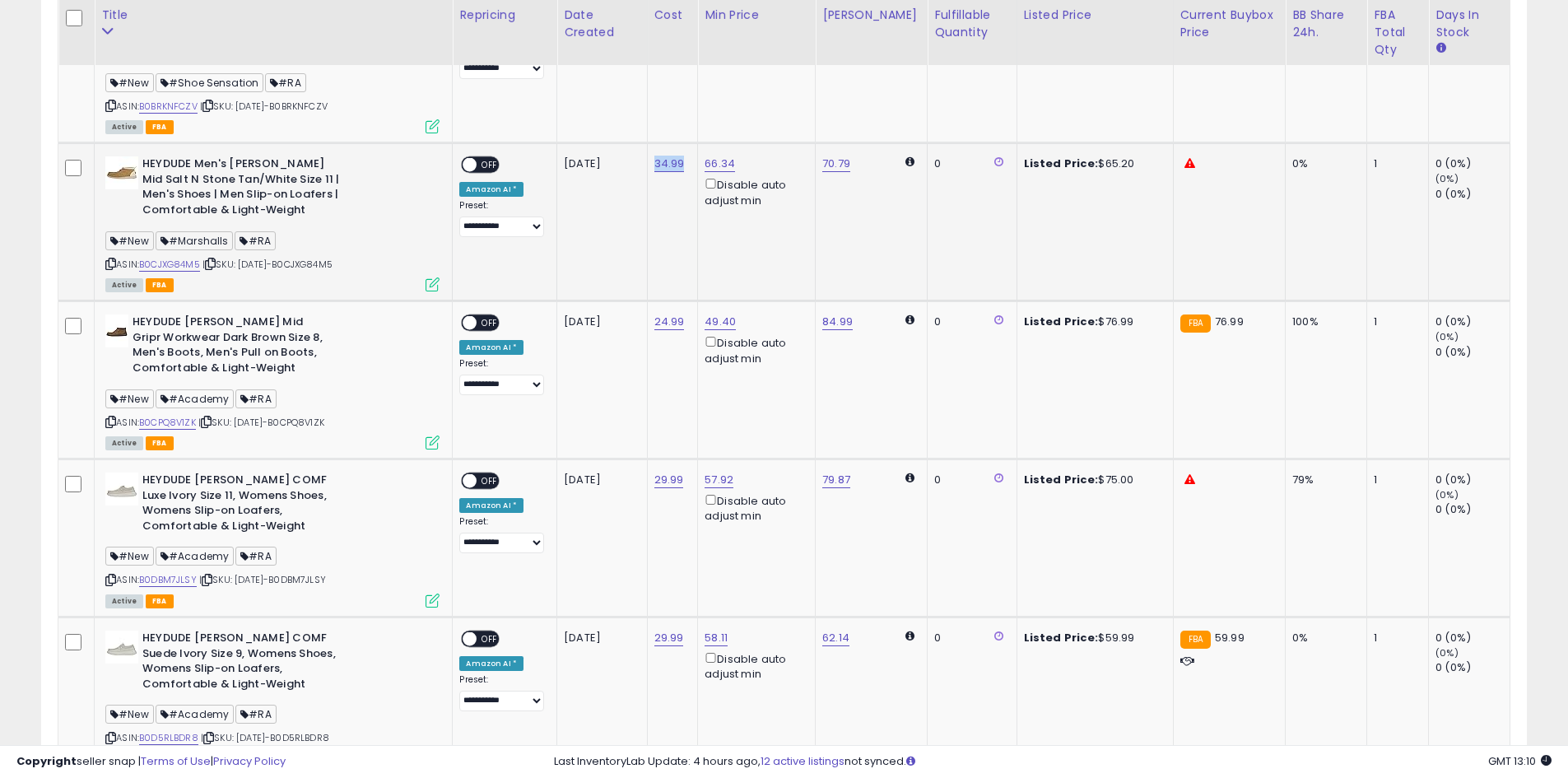
drag, startPoint x: 683, startPoint y: 154, endPoint x: 649, endPoint y: 168, distance: 36.8
click at [649, 168] on td "34.99" at bounding box center [672, 222] width 51 height 158
copy link "34.99"
click at [721, 162] on link "66.34" at bounding box center [720, 164] width 30 height 17
click at [635, 108] on input "*****" at bounding box center [671, 106] width 146 height 28
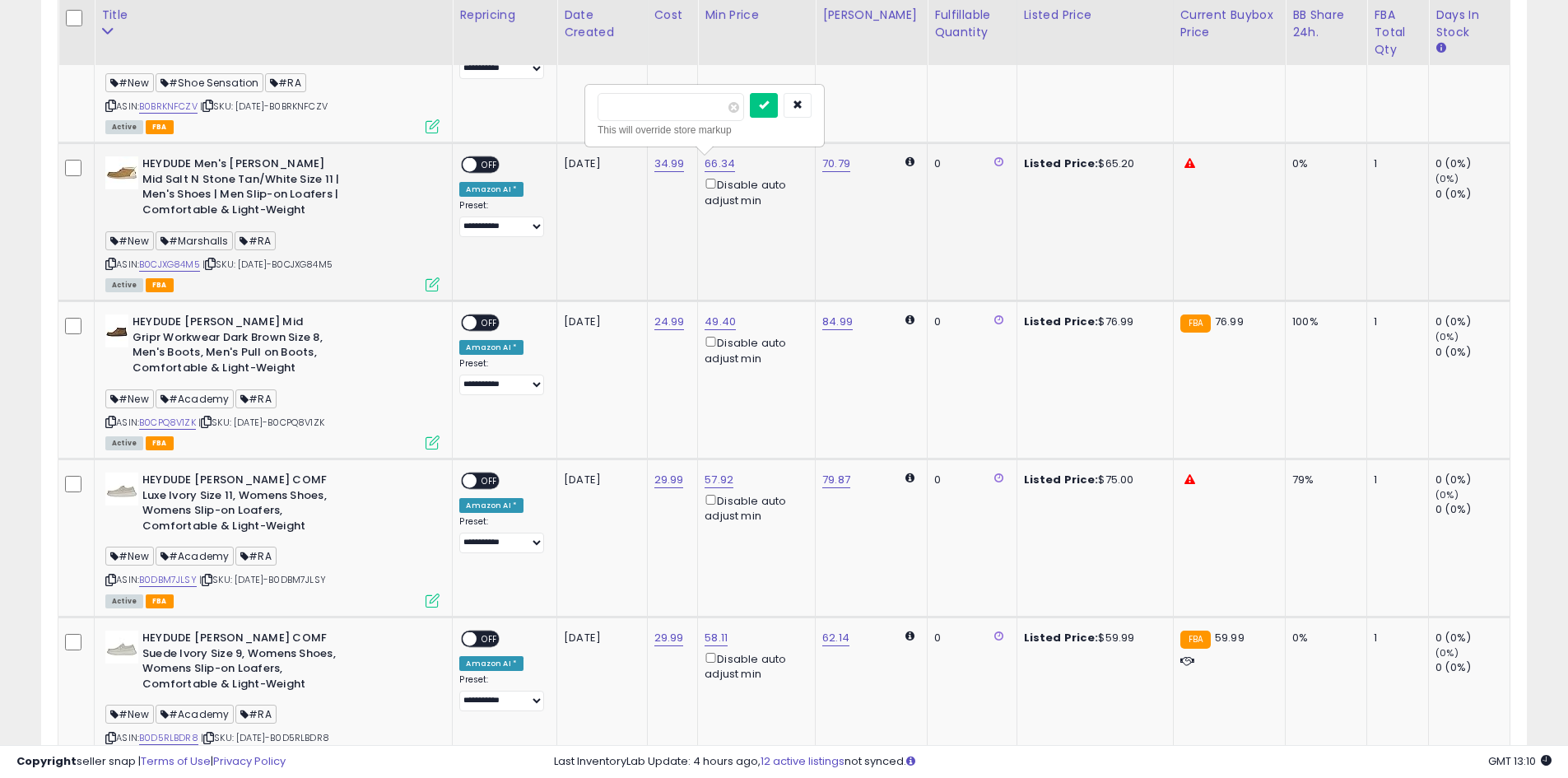
click at [635, 108] on input "*****" at bounding box center [671, 106] width 146 height 28
type input "*****"
click at [778, 108] on button "submit" at bounding box center [764, 104] width 28 height 24
click at [478, 165] on span "OFF" at bounding box center [490, 165] width 26 height 14
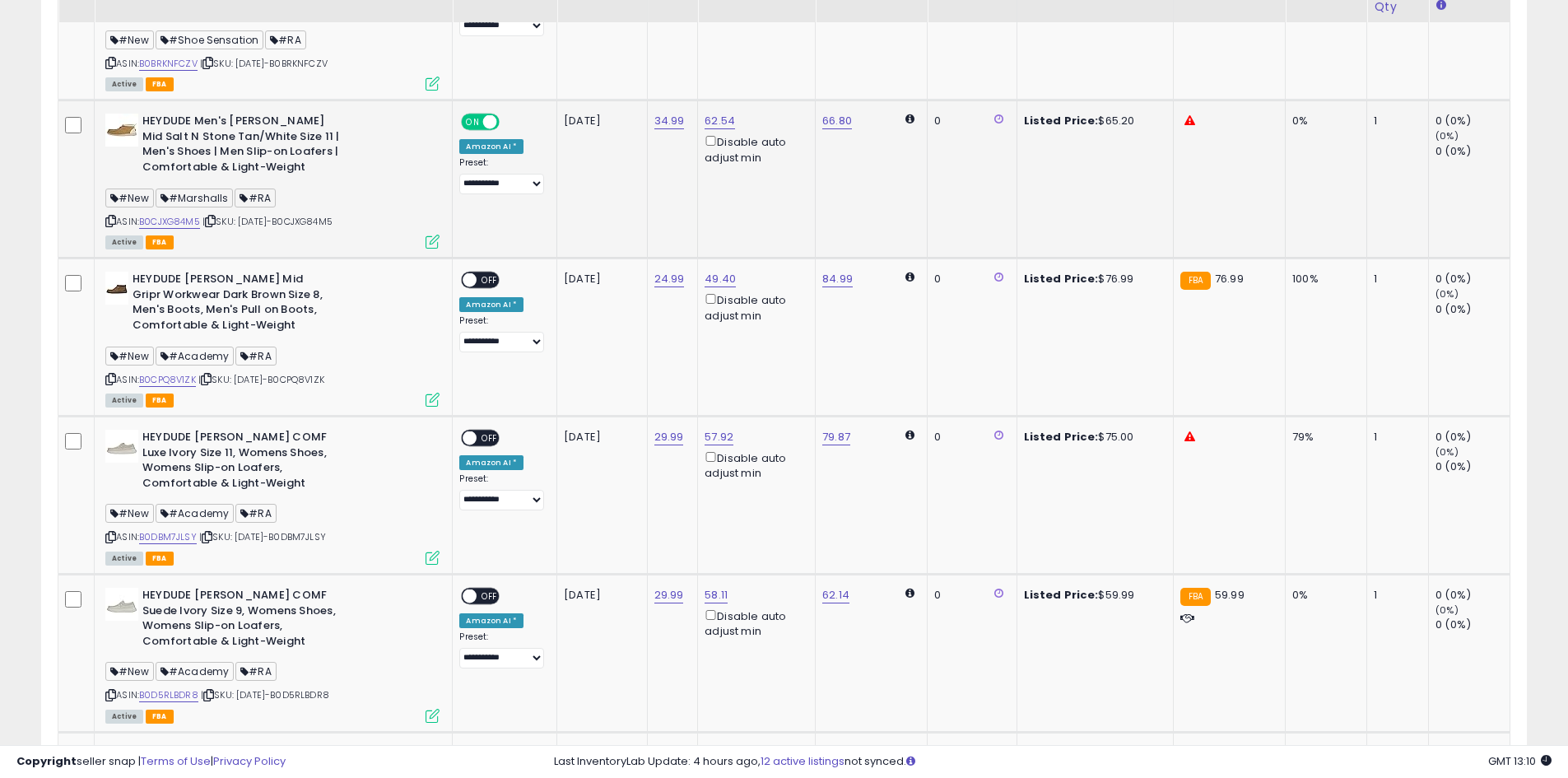
scroll to position [2469, 0]
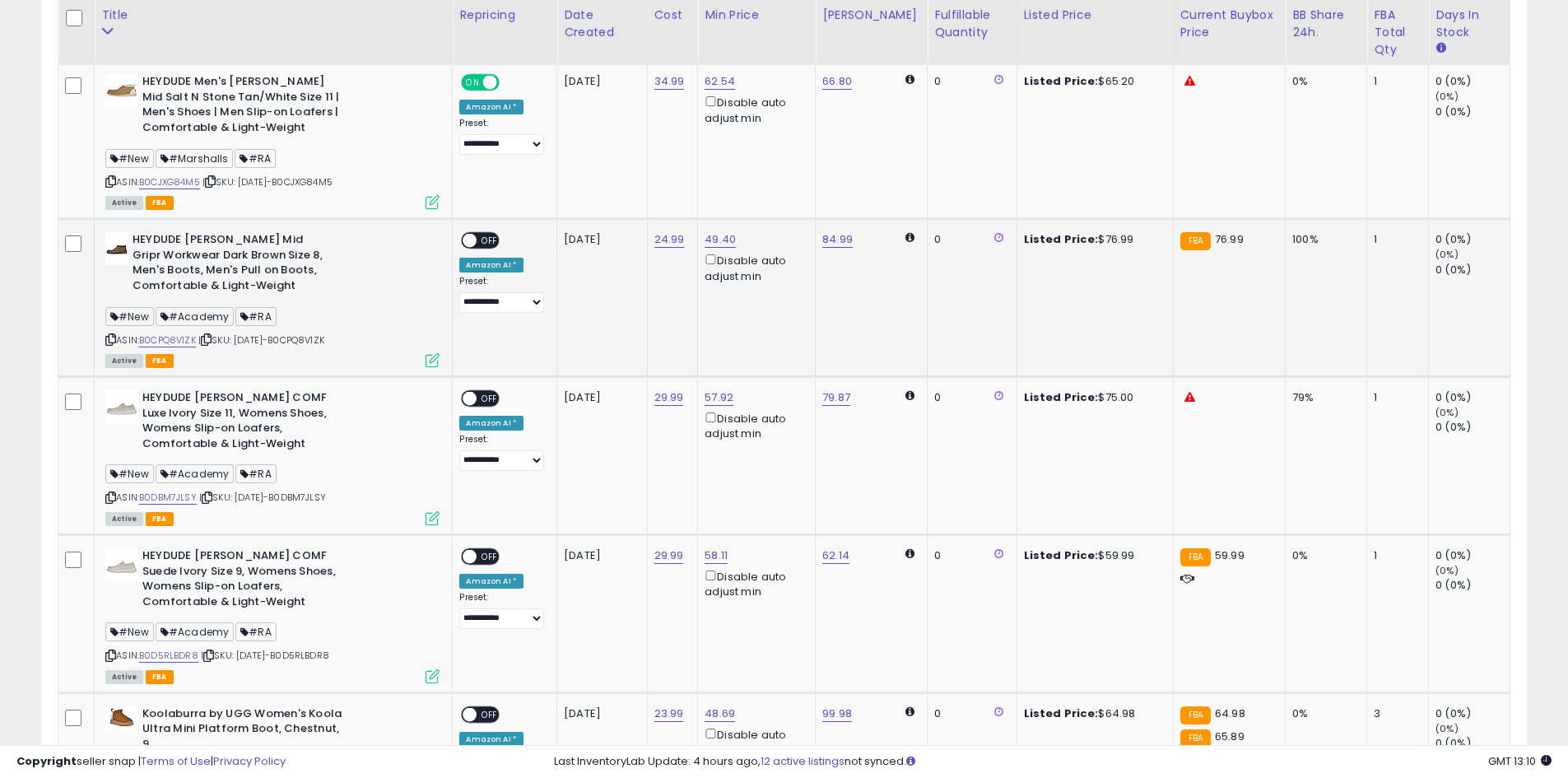
click at [478, 240] on span "OFF" at bounding box center [490, 241] width 26 height 14
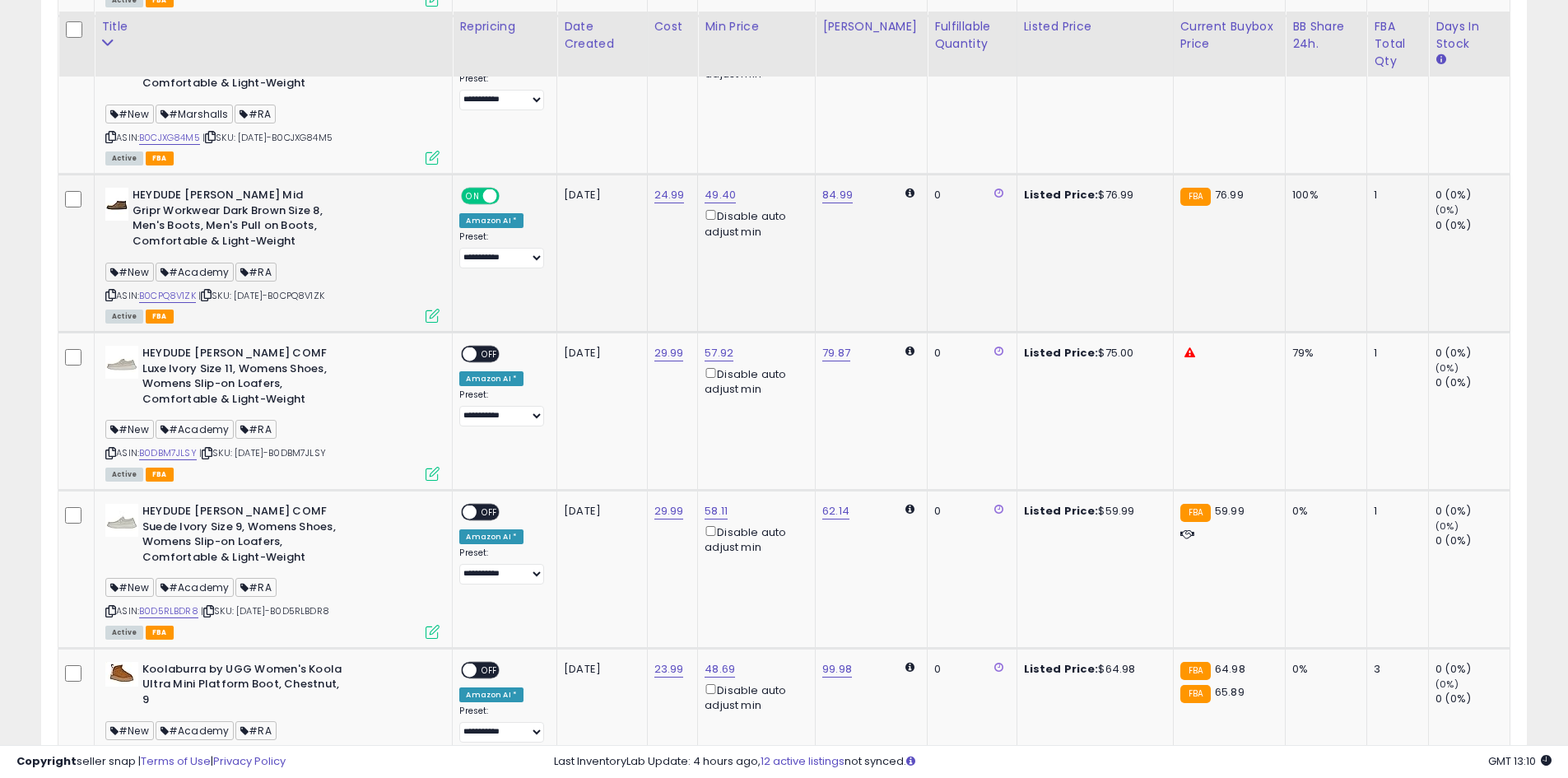
scroll to position [2551, 0]
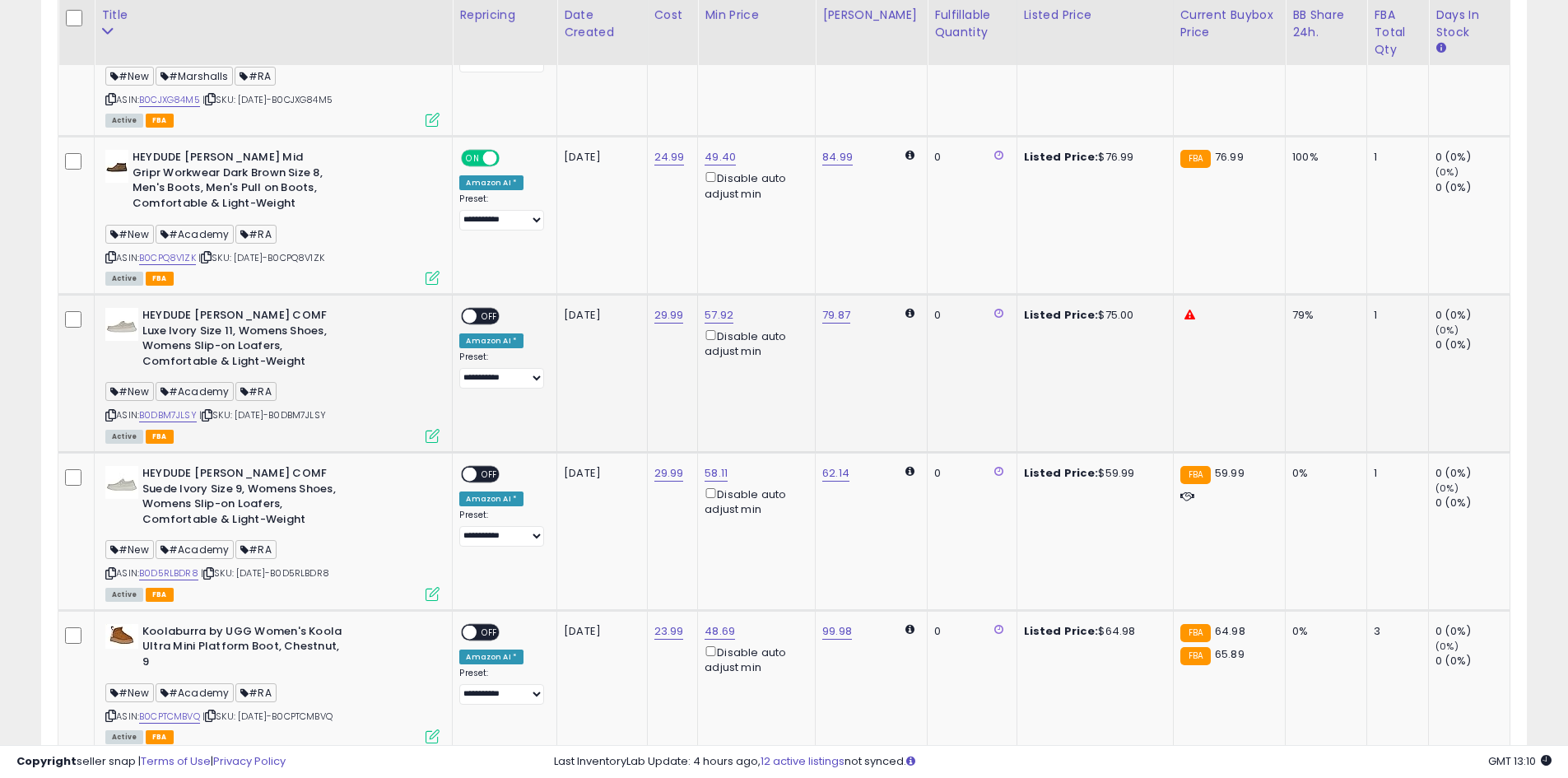
click at [468, 311] on span at bounding box center [470, 316] width 14 height 14
click at [483, 475] on span "OFF" at bounding box center [490, 474] width 26 height 14
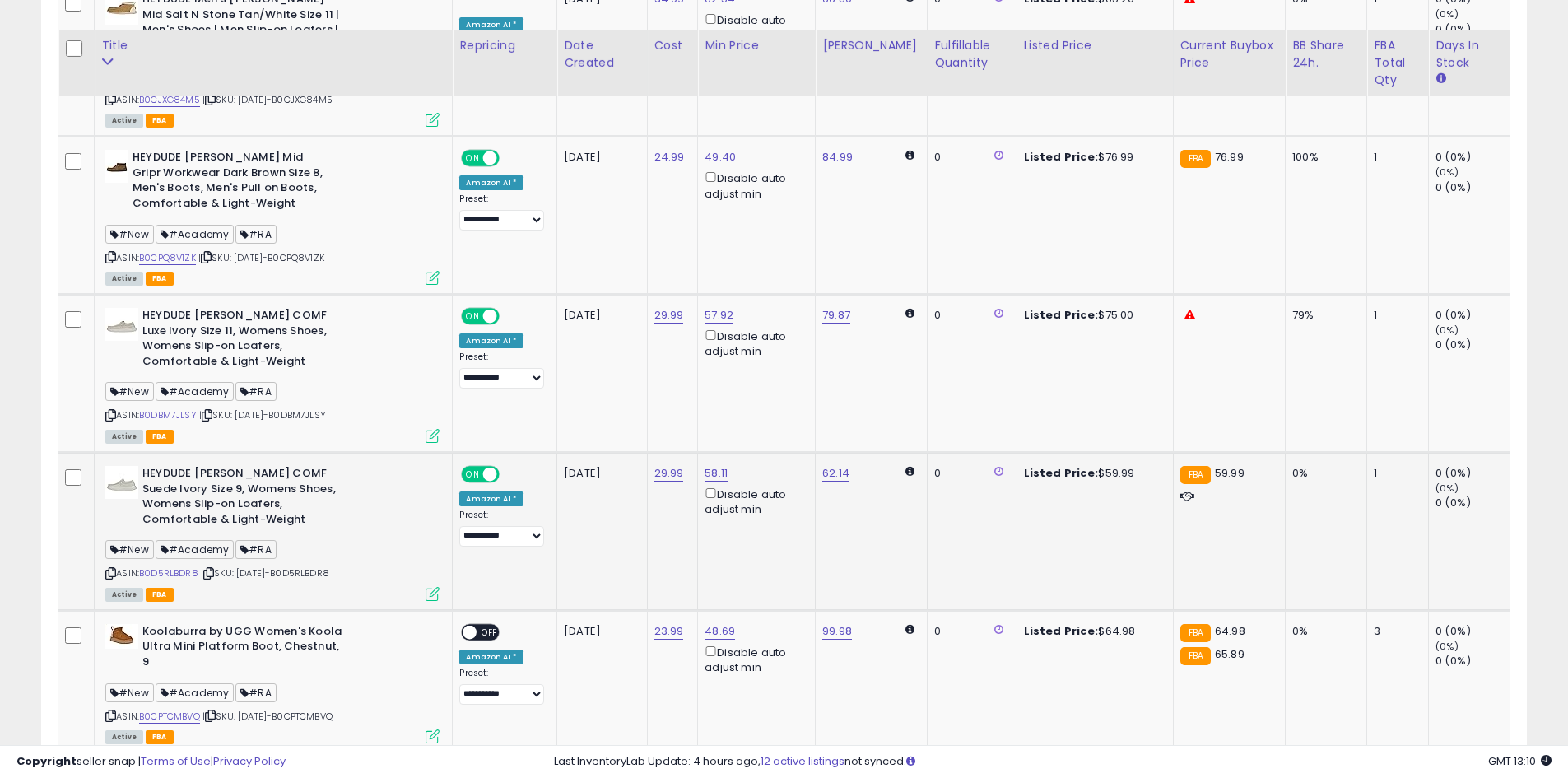
scroll to position [2715, 0]
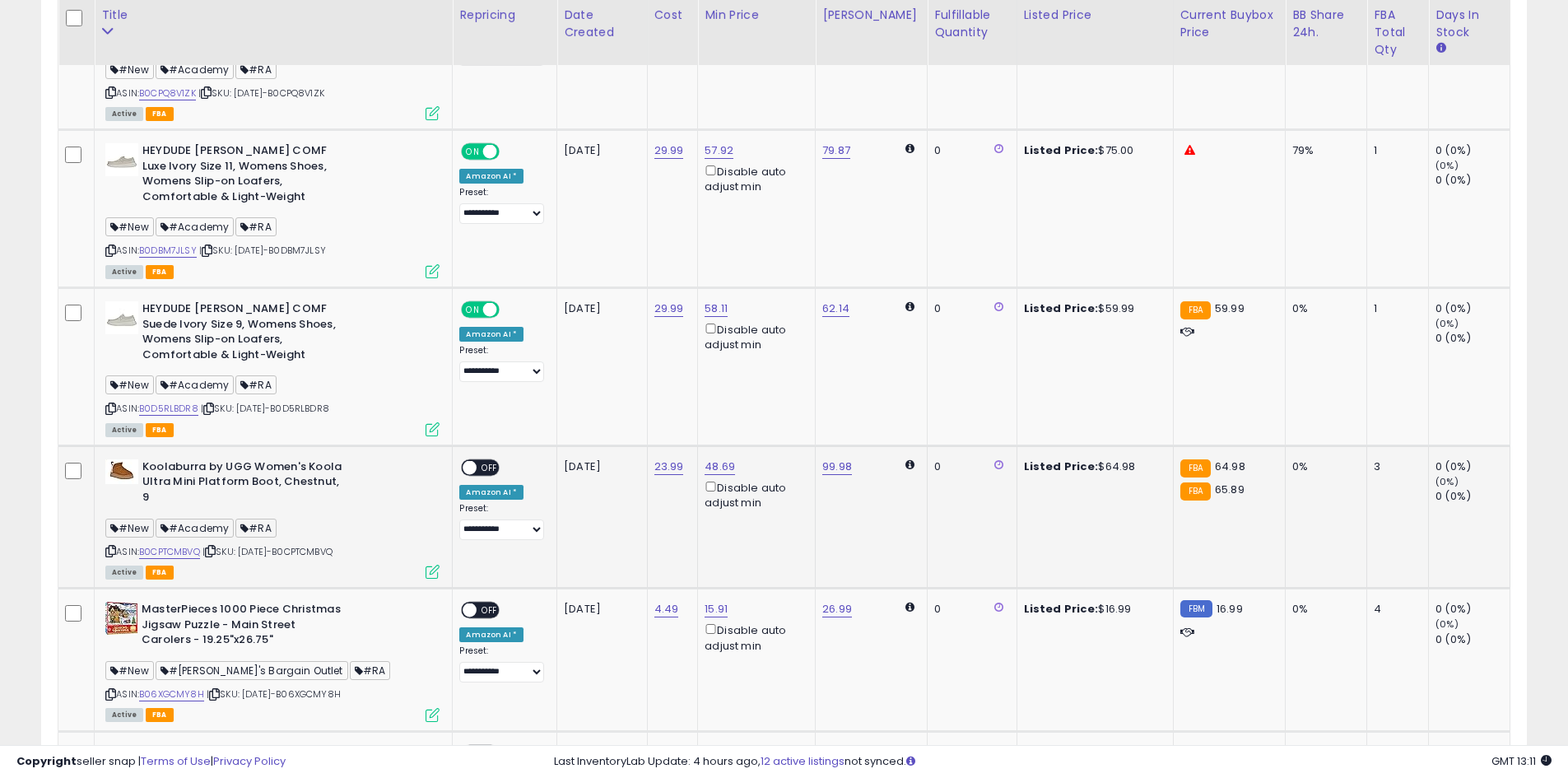
click at [482, 467] on span "OFF" at bounding box center [490, 468] width 26 height 14
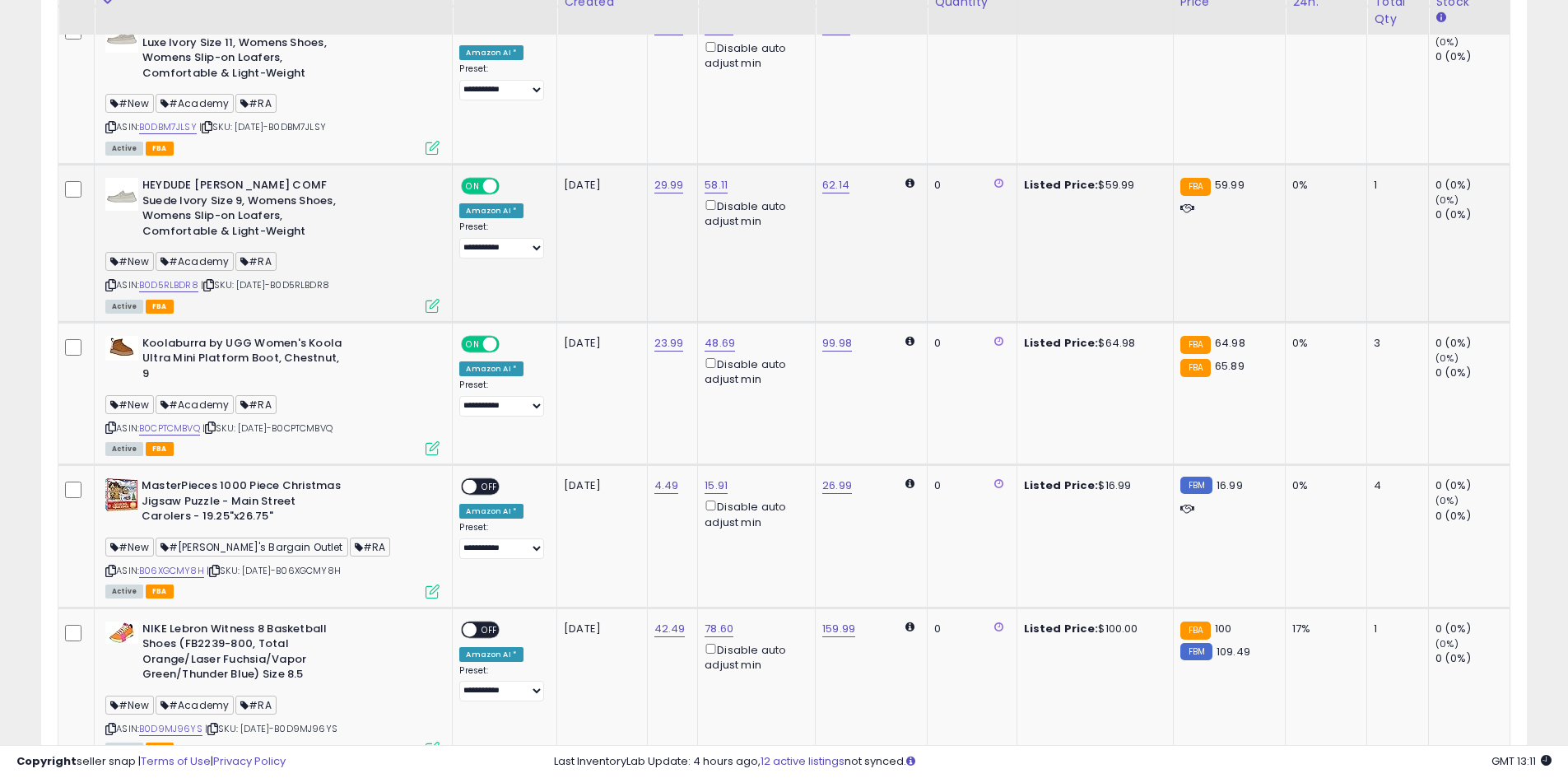
scroll to position [2880, 0]
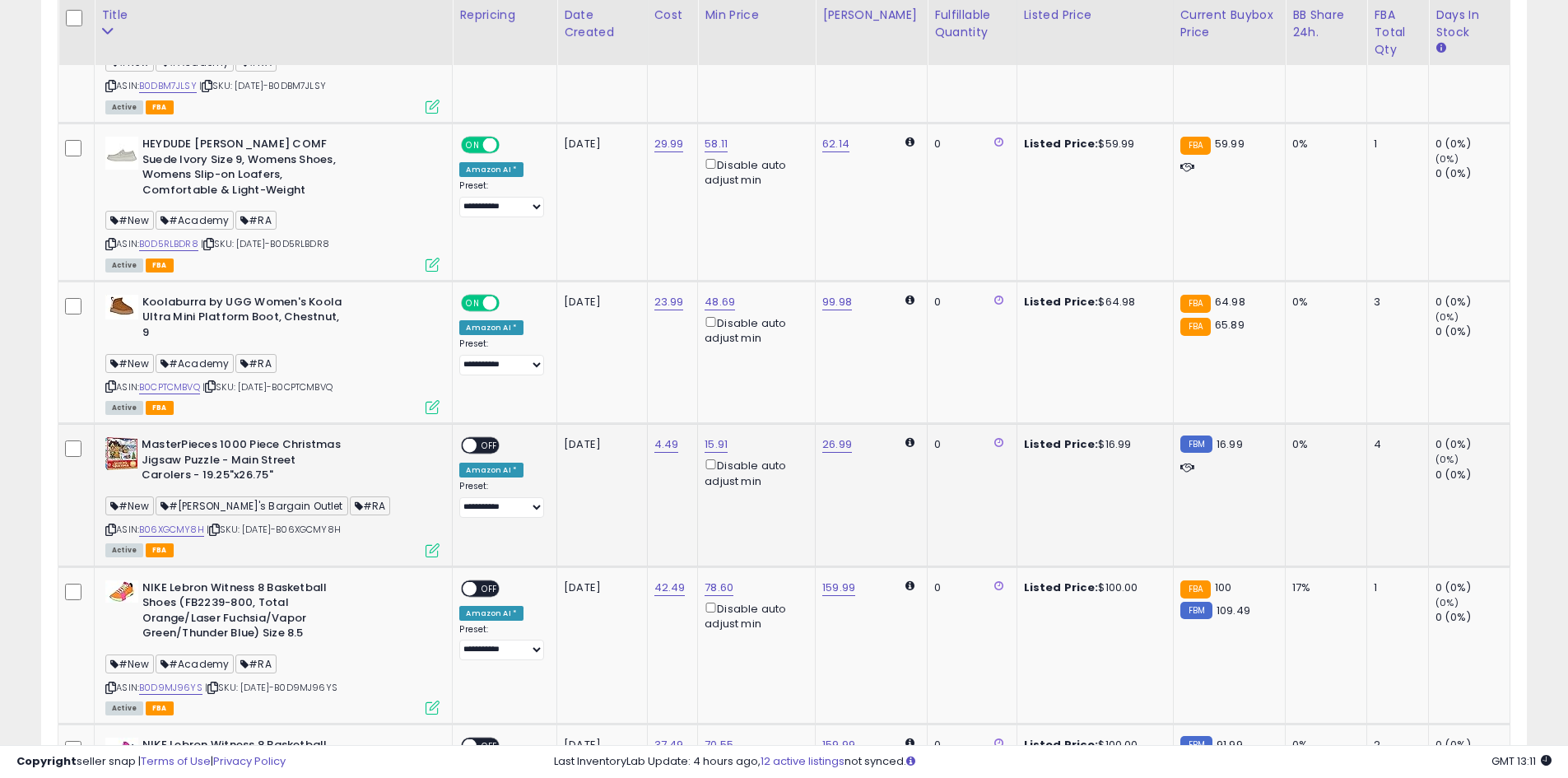
click at [487, 446] on span "OFF" at bounding box center [490, 446] width 26 height 14
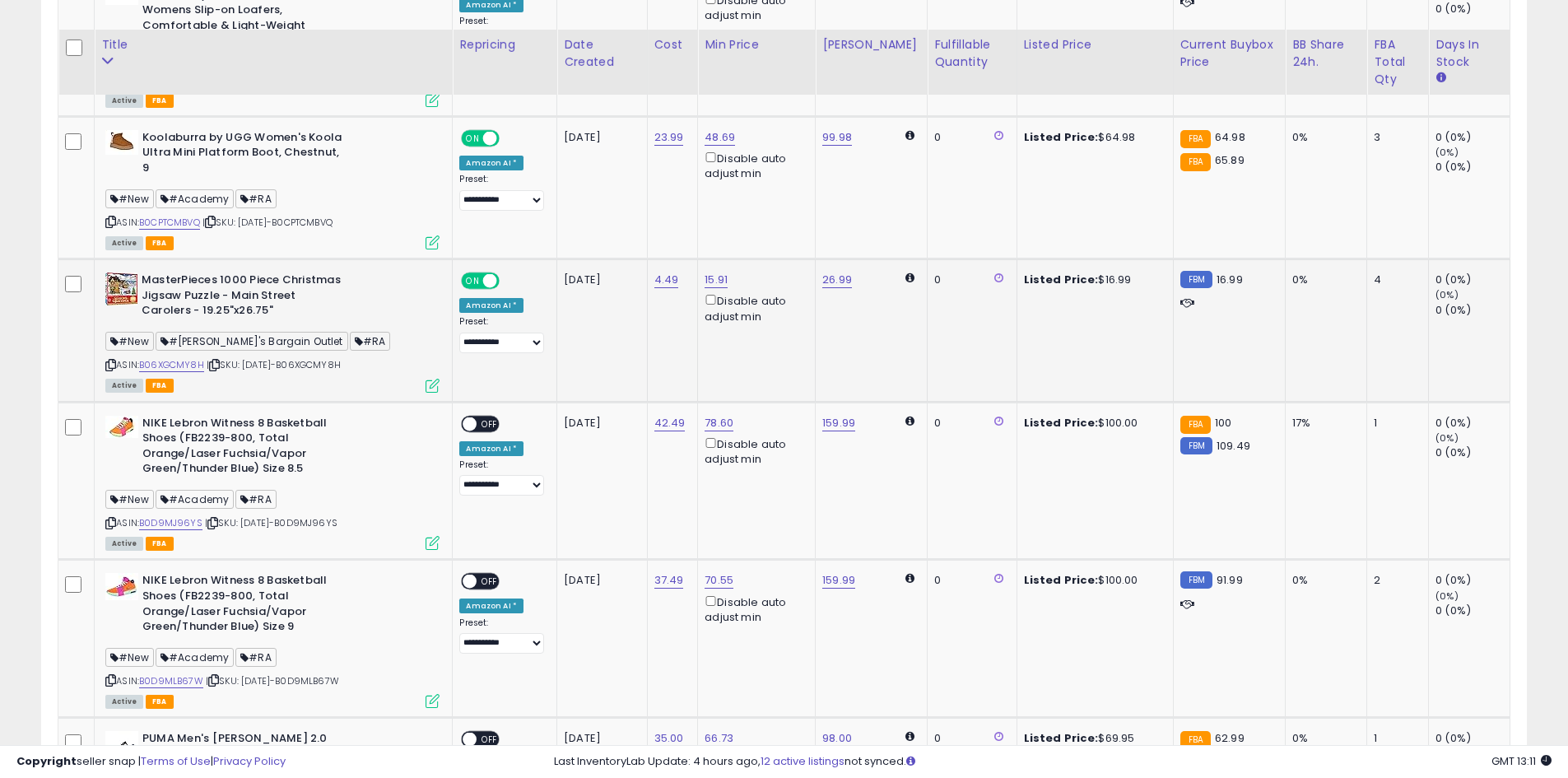
scroll to position [3127, 0]
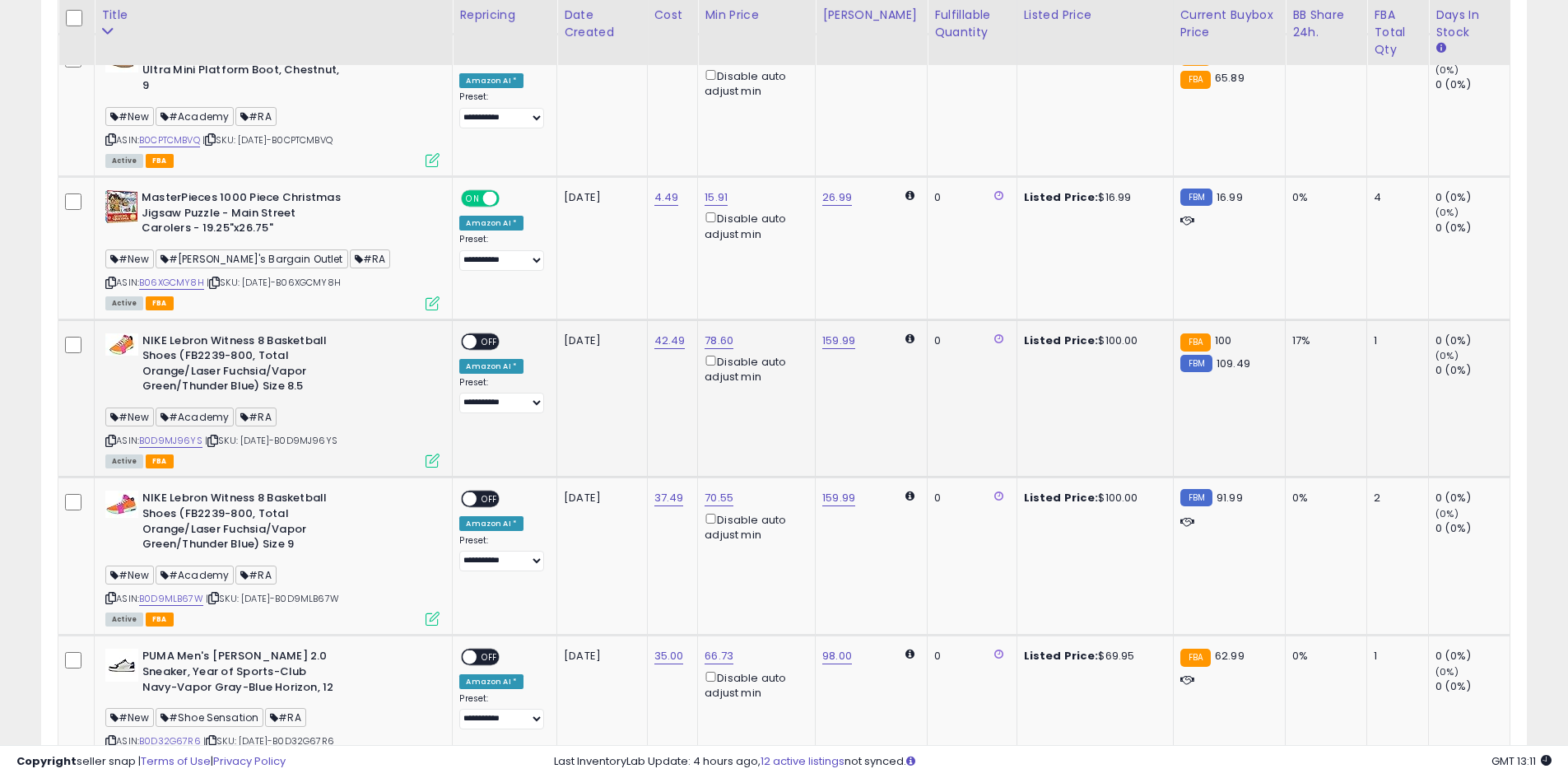
click at [481, 346] on span "OFF" at bounding box center [490, 341] width 26 height 14
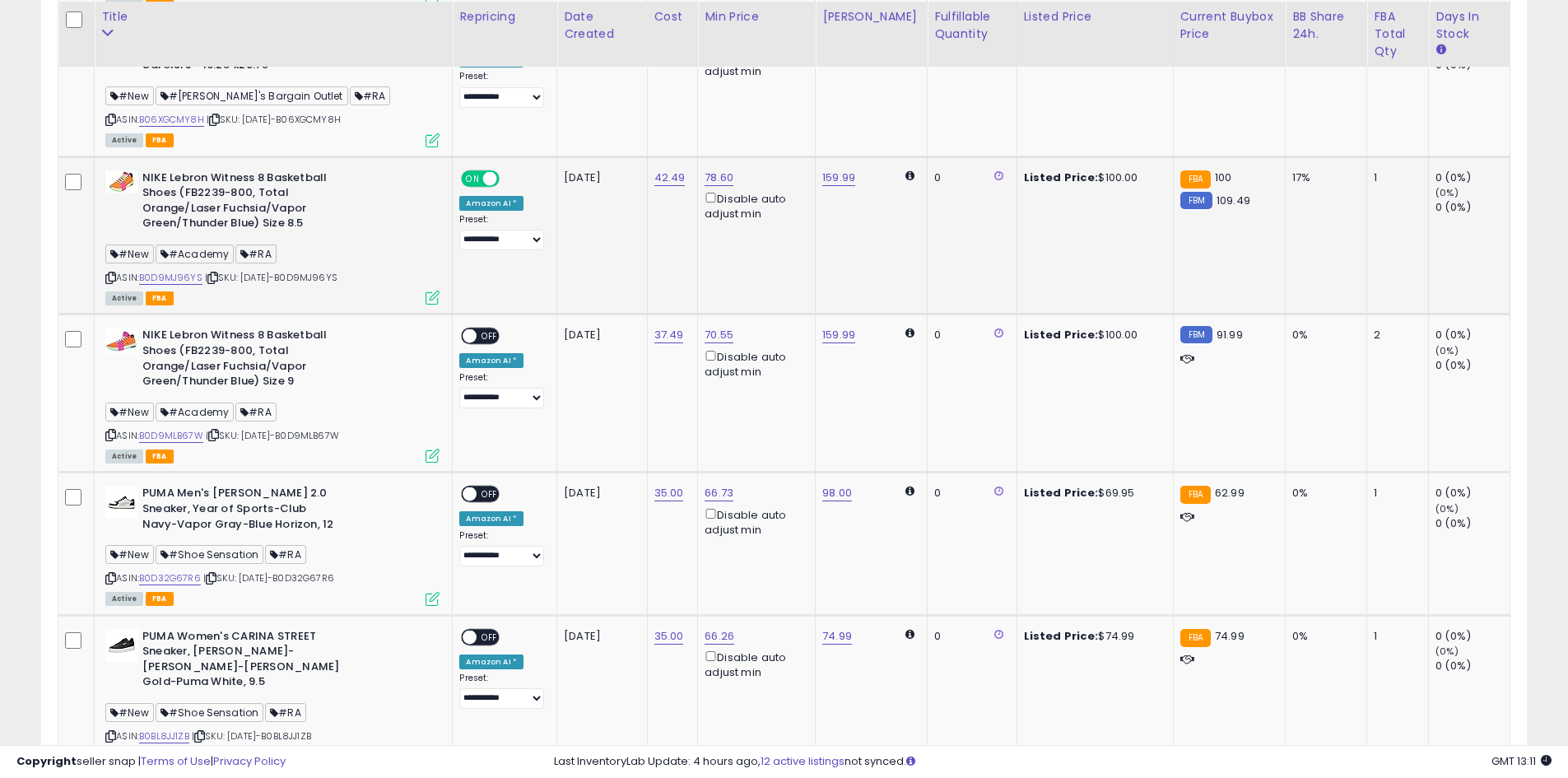
scroll to position [3291, 0]
click at [489, 335] on span "OFF" at bounding box center [490, 334] width 26 height 14
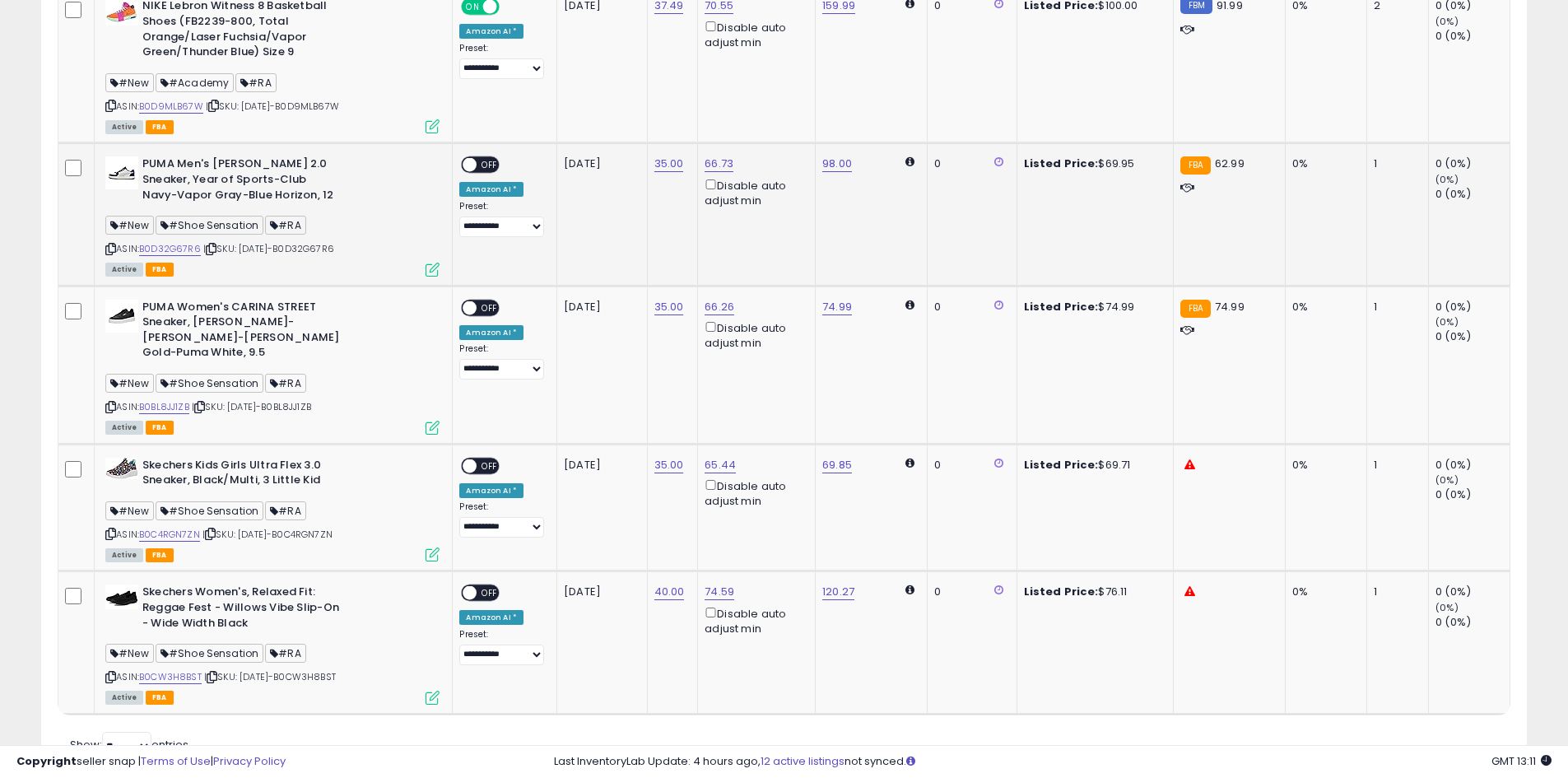
scroll to position [3621, 0]
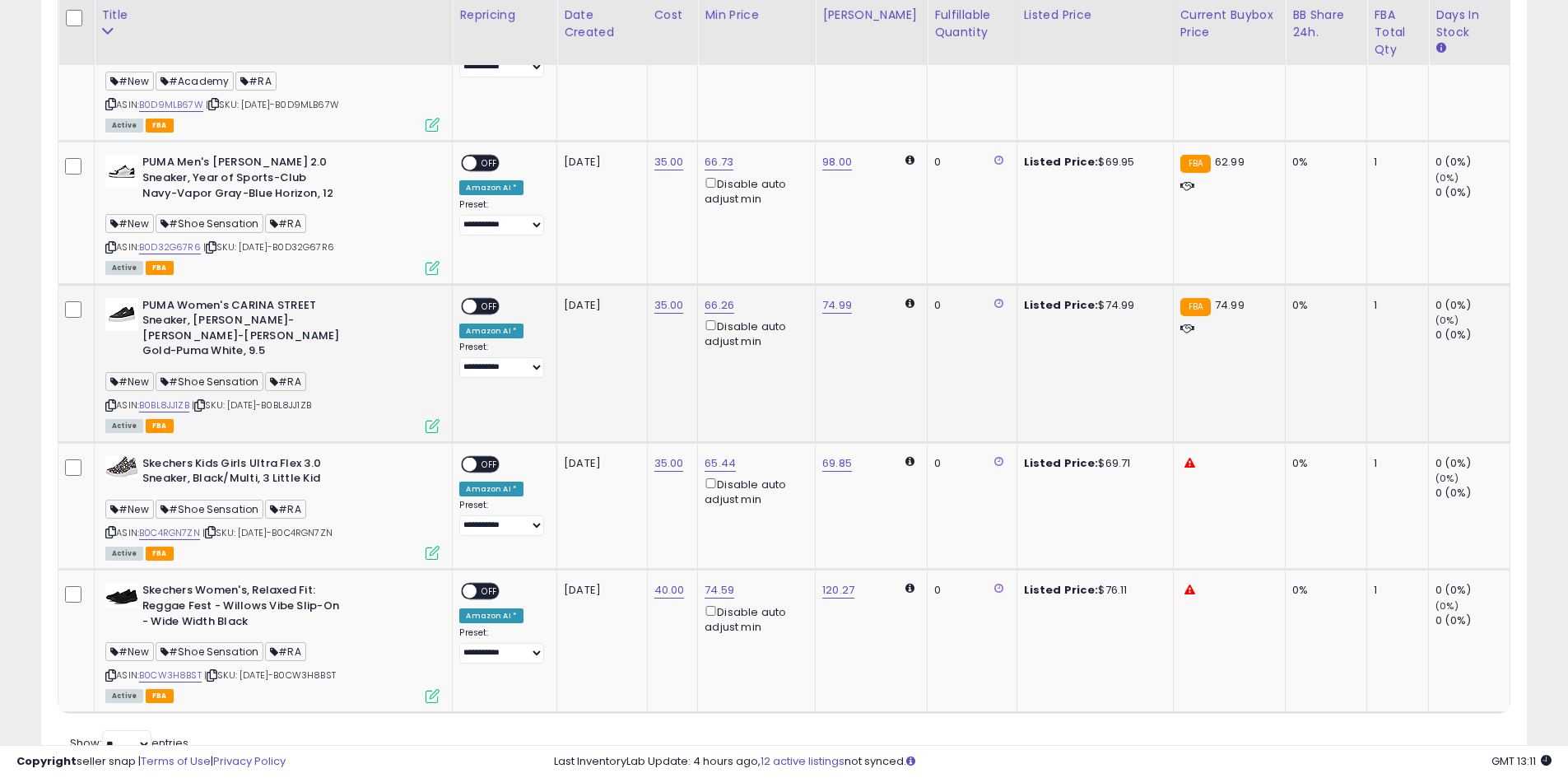
click at [483, 309] on span "OFF" at bounding box center [490, 305] width 26 height 14
click at [486, 456] on span "OFF" at bounding box center [490, 463] width 26 height 14
click at [478, 584] on span "OFF" at bounding box center [490, 591] width 26 height 14
drag, startPoint x: 686, startPoint y: 176, endPoint x: 649, endPoint y: 180, distance: 37.2
click at [649, 180] on td "35.00" at bounding box center [672, 213] width 51 height 142
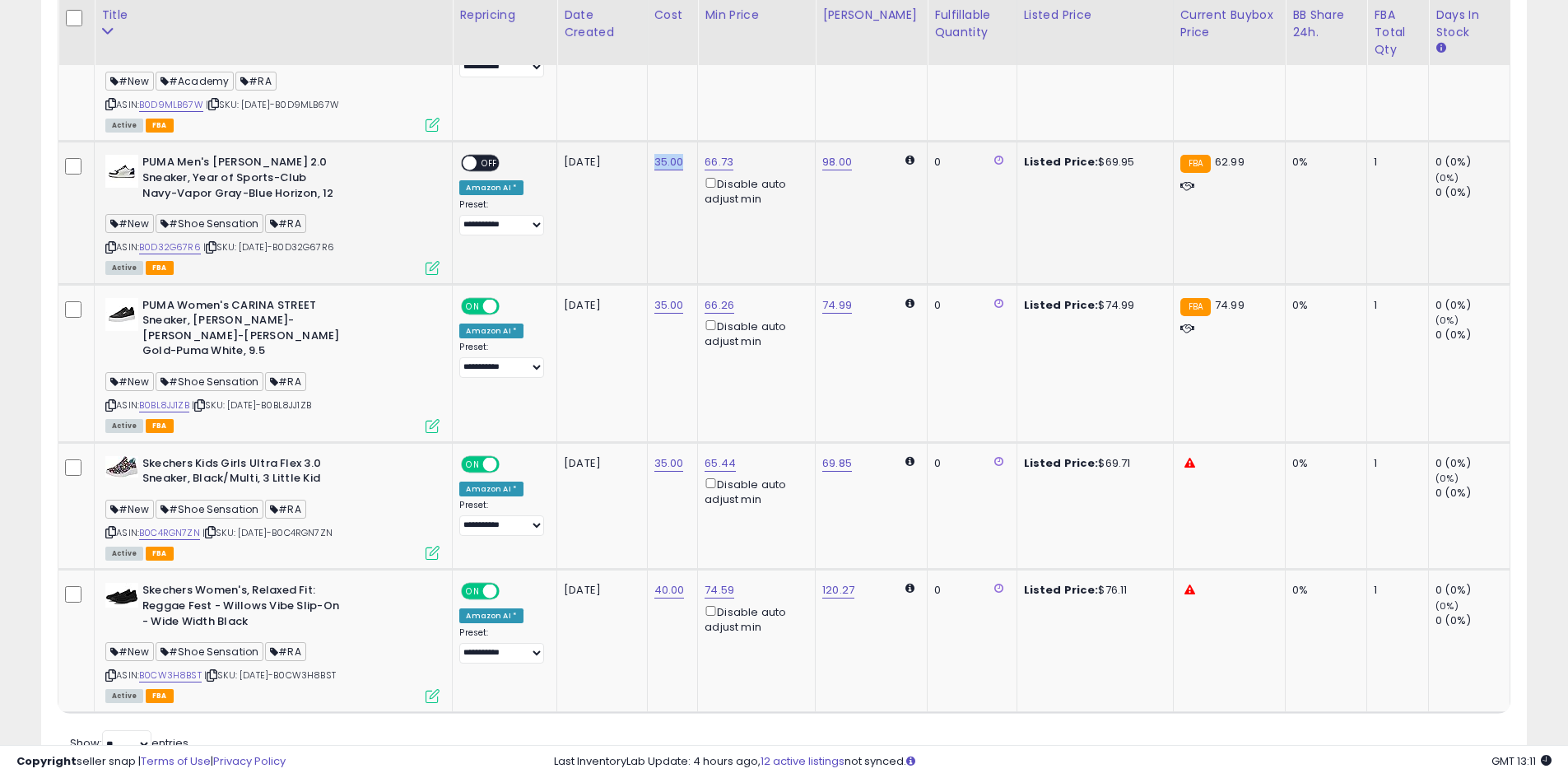
copy link "35.00"
click at [721, 161] on link "66.73" at bounding box center [720, 162] width 29 height 17
click at [685, 113] on input "*****" at bounding box center [670, 105] width 146 height 28
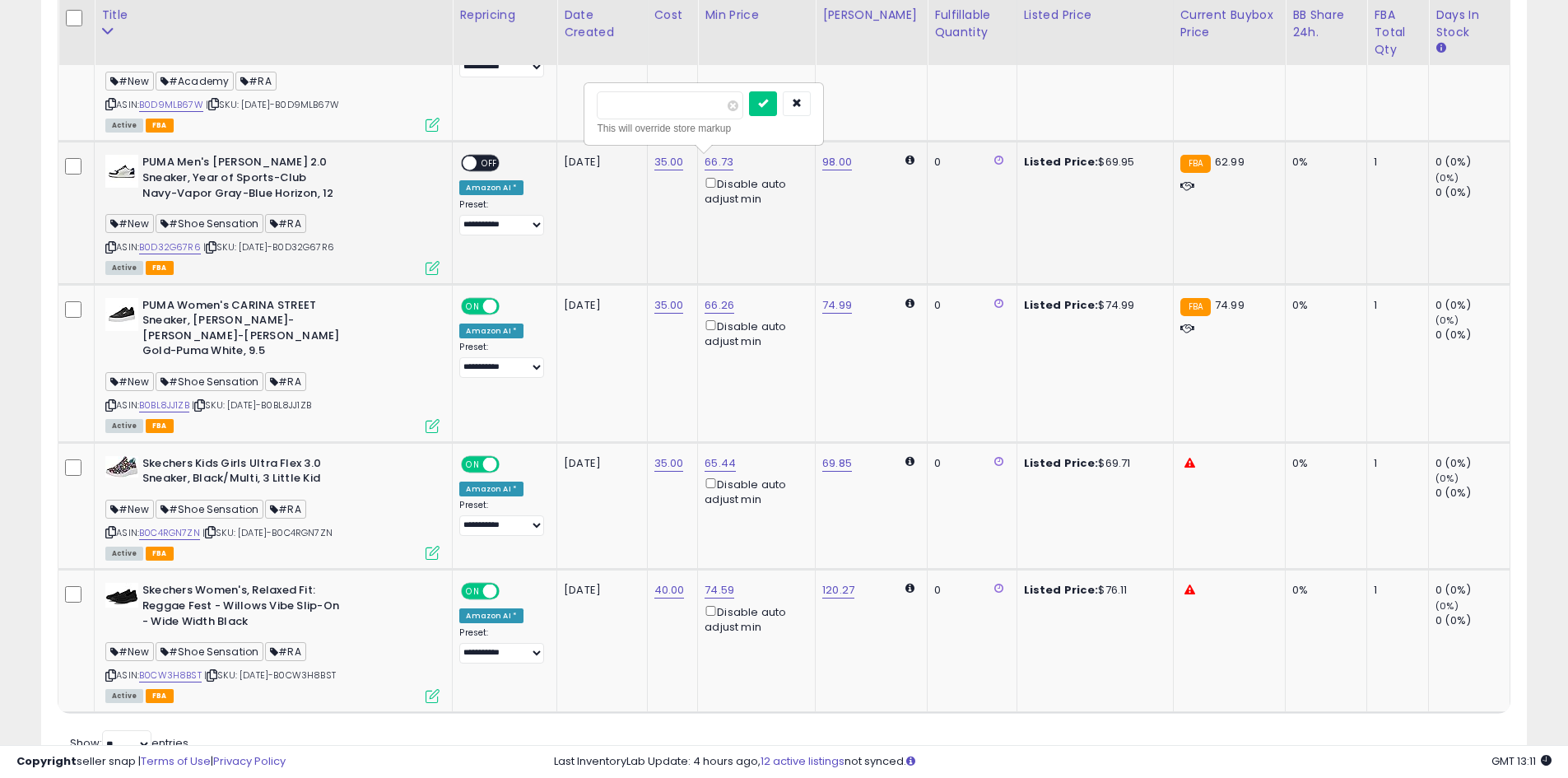
click at [685, 113] on input "*****" at bounding box center [670, 105] width 146 height 28
type input "*****"
click at [768, 104] on icon "submit" at bounding box center [763, 102] width 10 height 10
click at [481, 169] on span "OFF" at bounding box center [490, 163] width 26 height 14
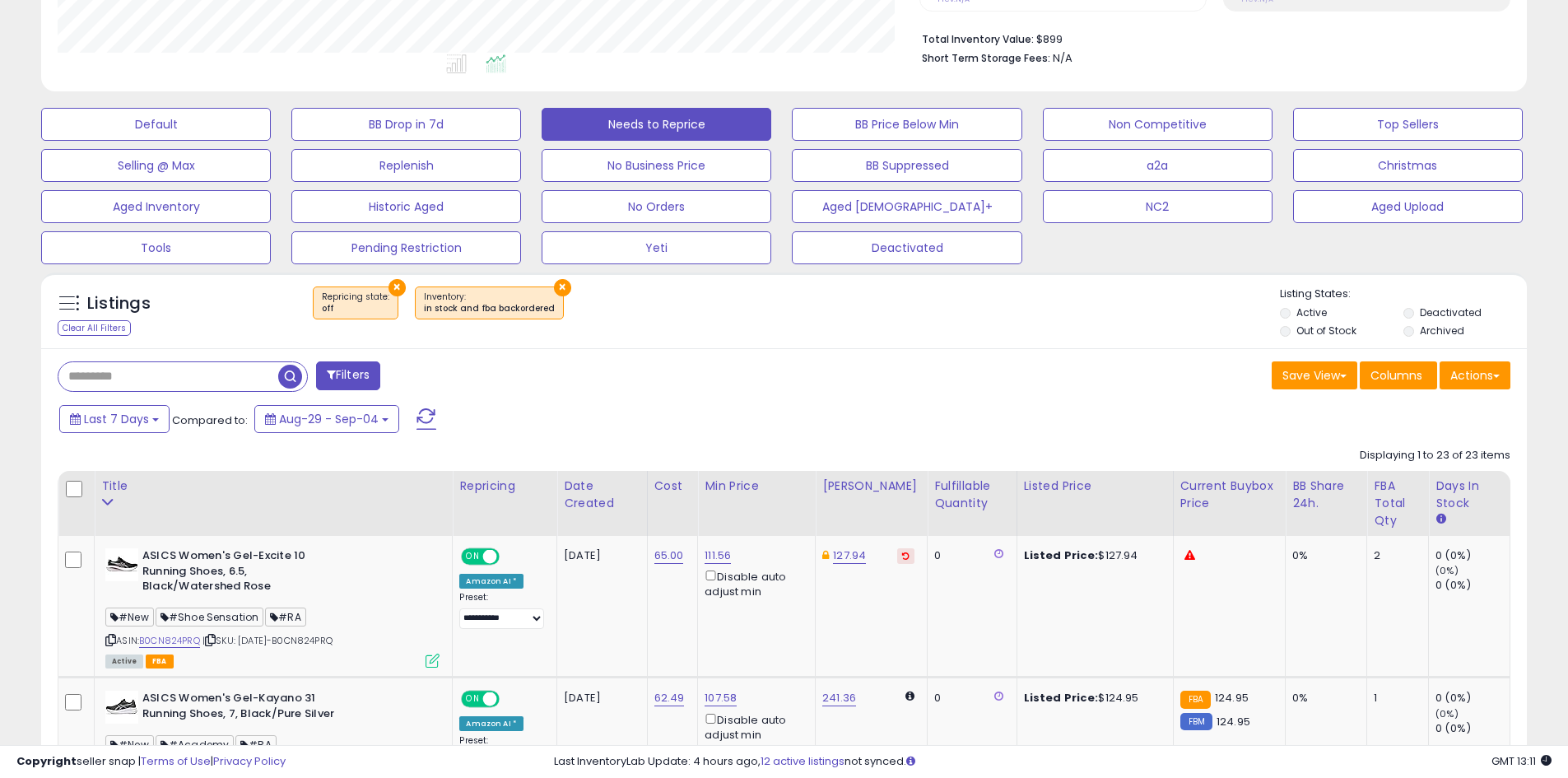
scroll to position [411, 0]
click at [426, 418] on span at bounding box center [426, 418] width 20 height 21
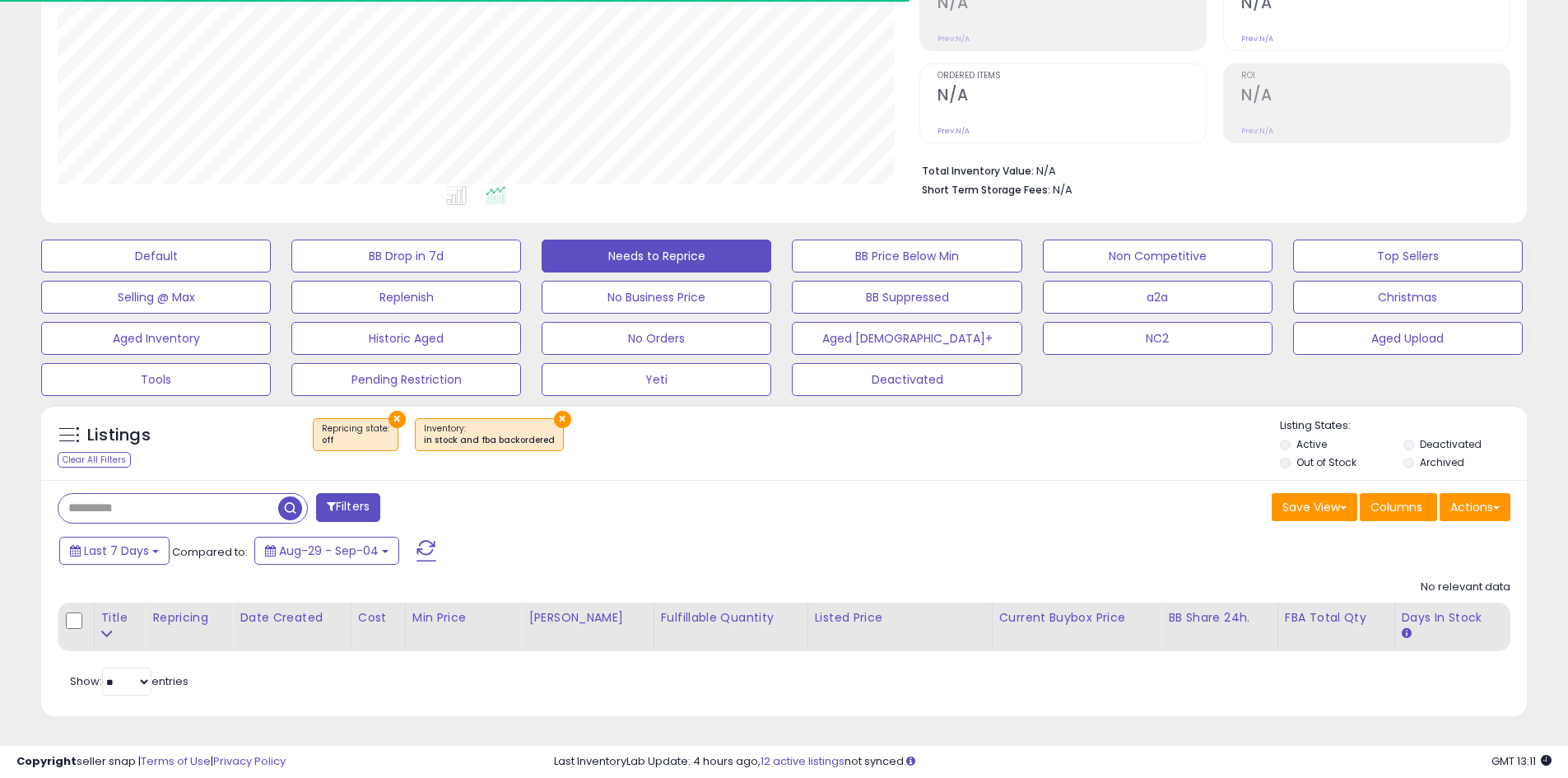
scroll to position [337, 862]
